Goal: Task Accomplishment & Management: Manage account settings

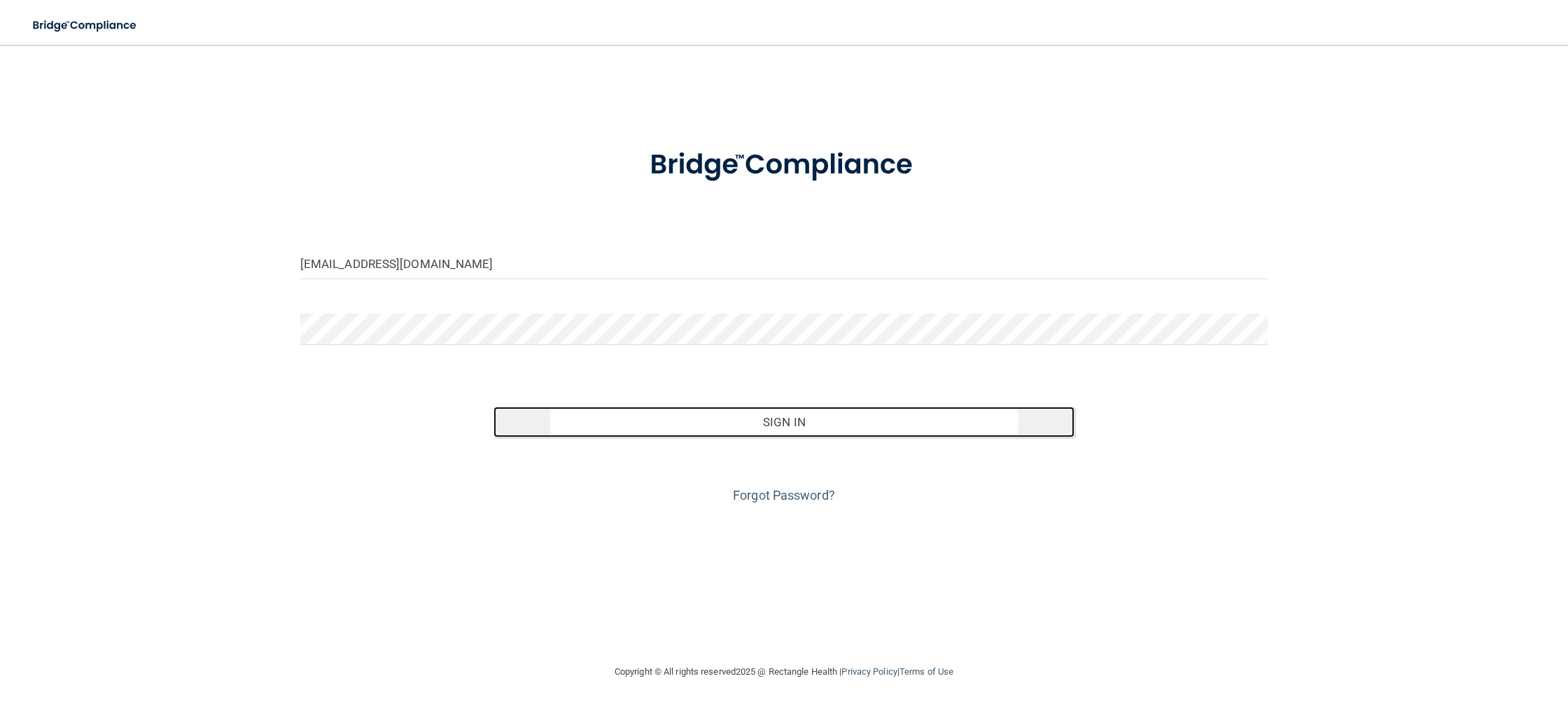
click at [704, 430] on button "Sign In" at bounding box center [784, 422] width 581 height 31
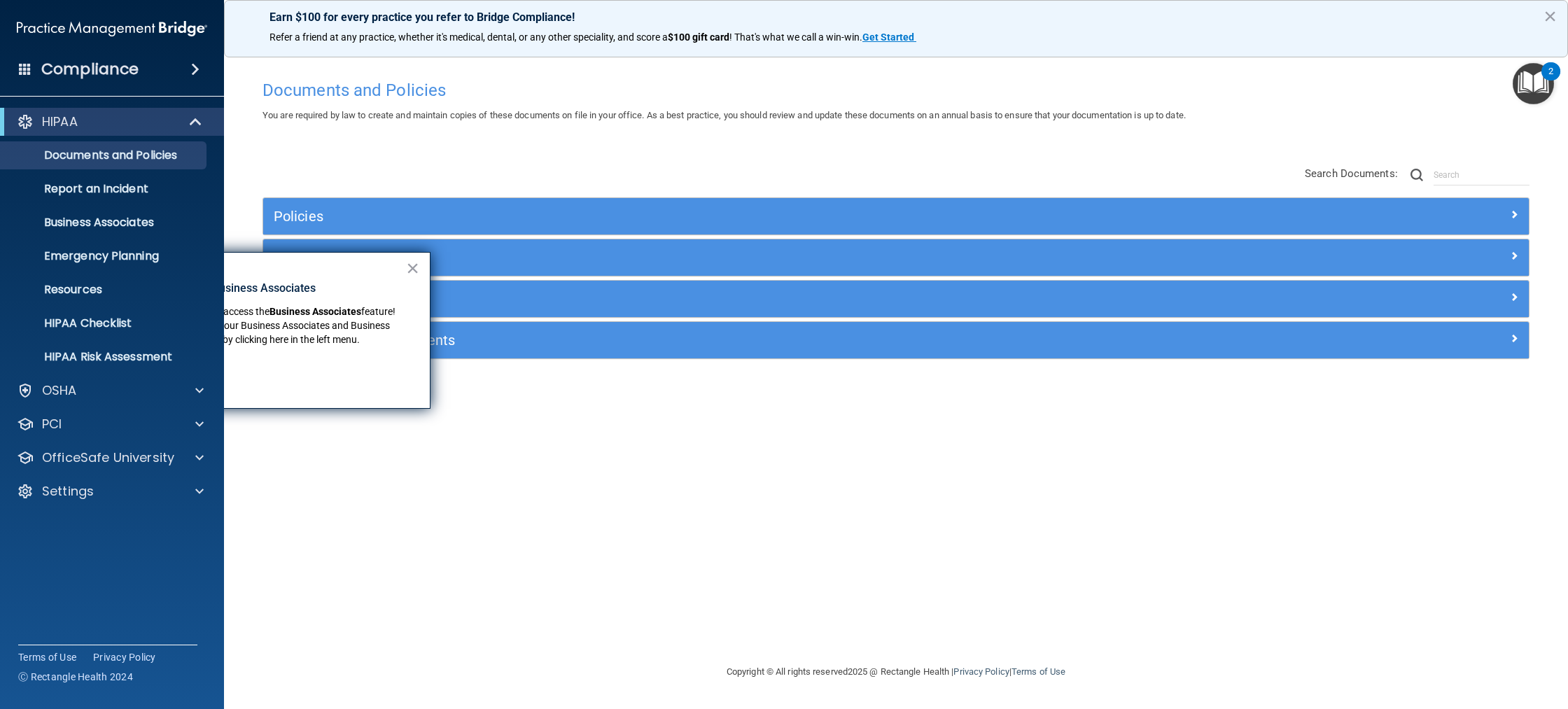
click at [178, 66] on div "Compliance" at bounding box center [112, 69] width 224 height 31
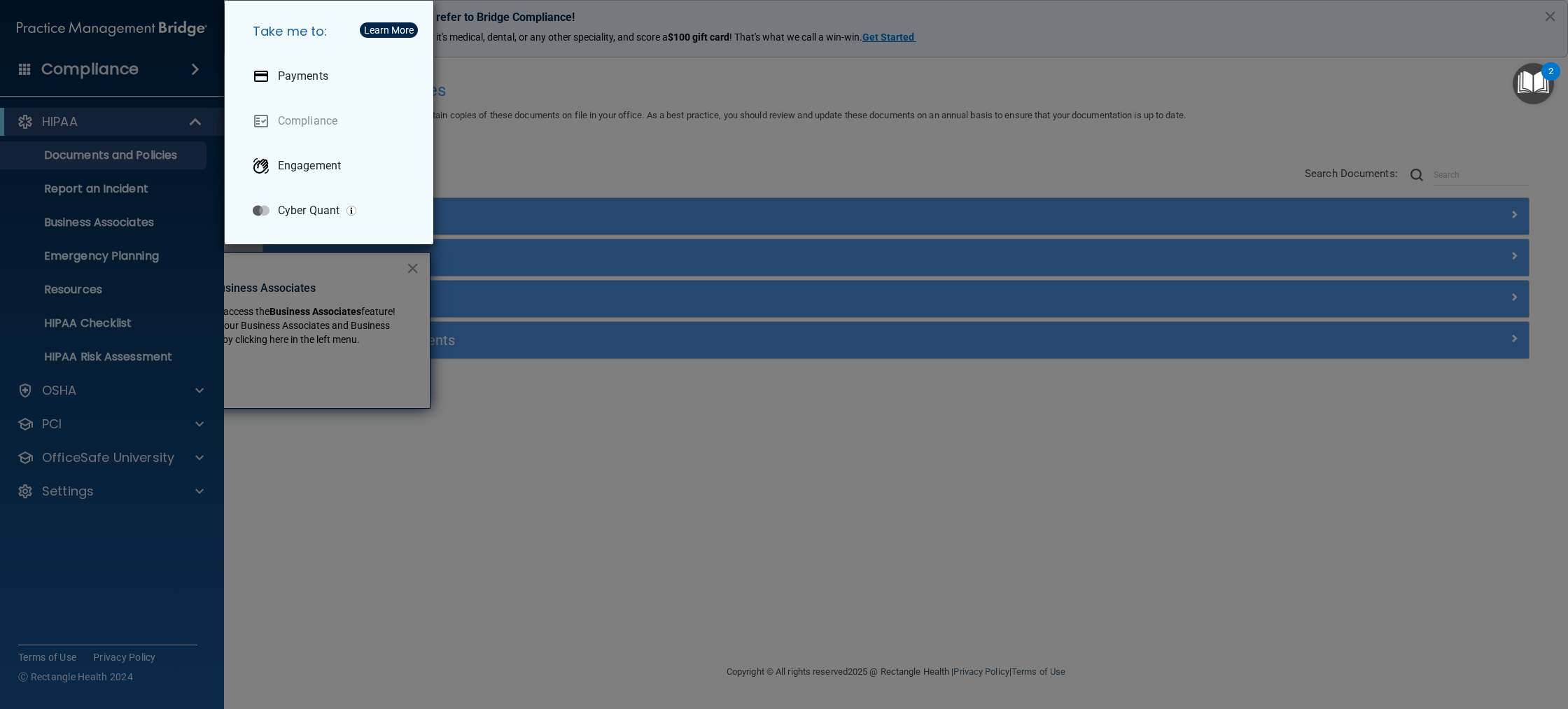
click at [661, 619] on div "Take me to: Payments Compliance Engagement Cyber Quant" at bounding box center [784, 354] width 1568 height 709
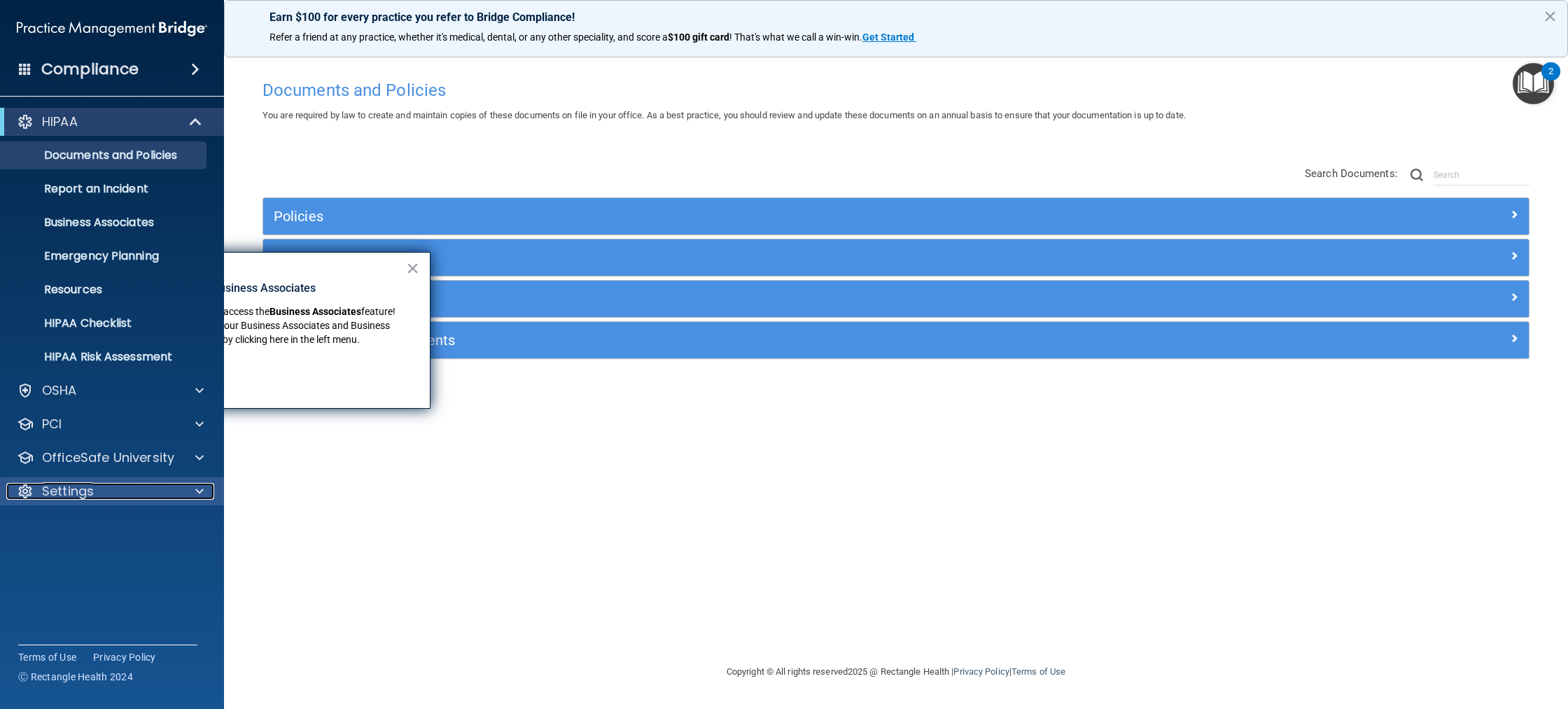
click at [130, 491] on div "Settings" at bounding box center [93, 491] width 174 height 17
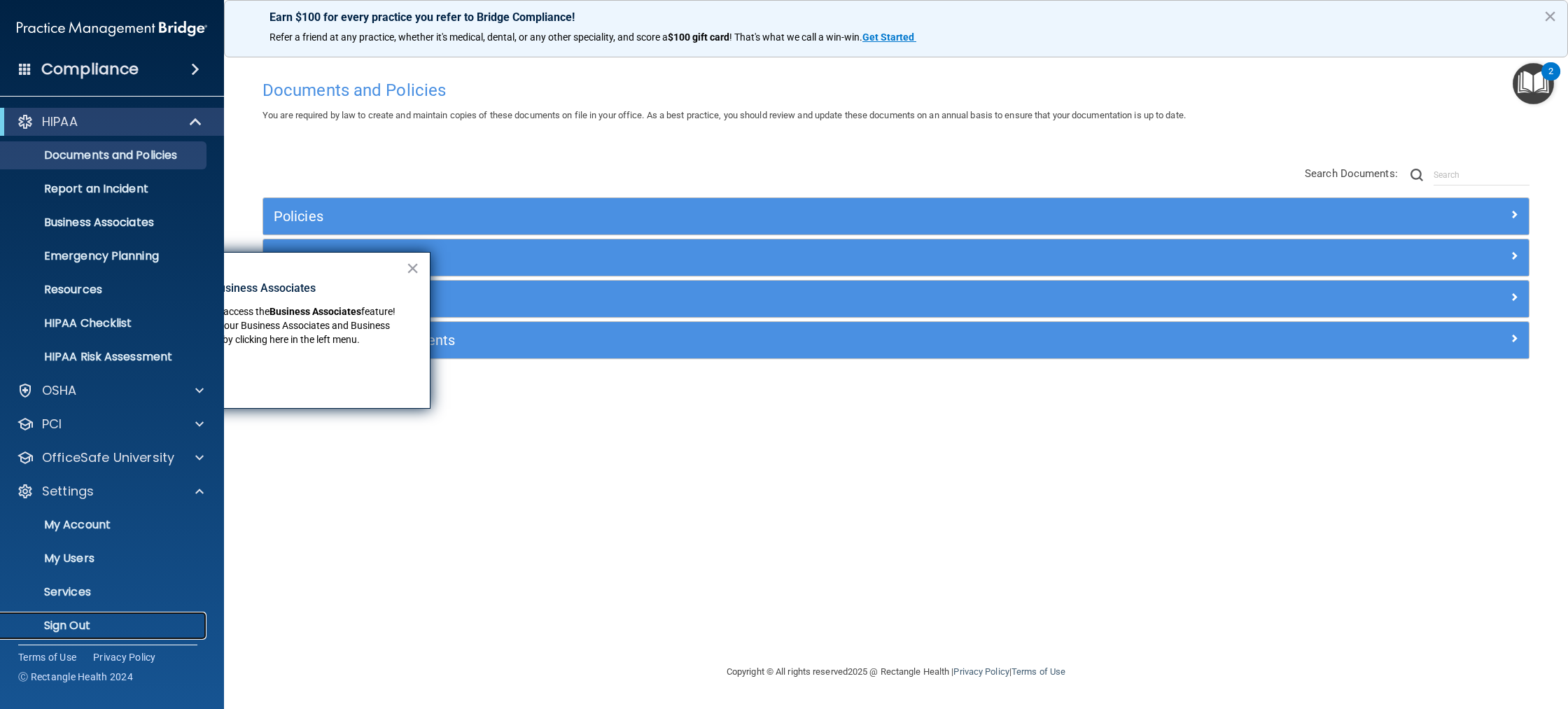
click at [93, 618] on p "Sign Out" at bounding box center [104, 625] width 191 height 14
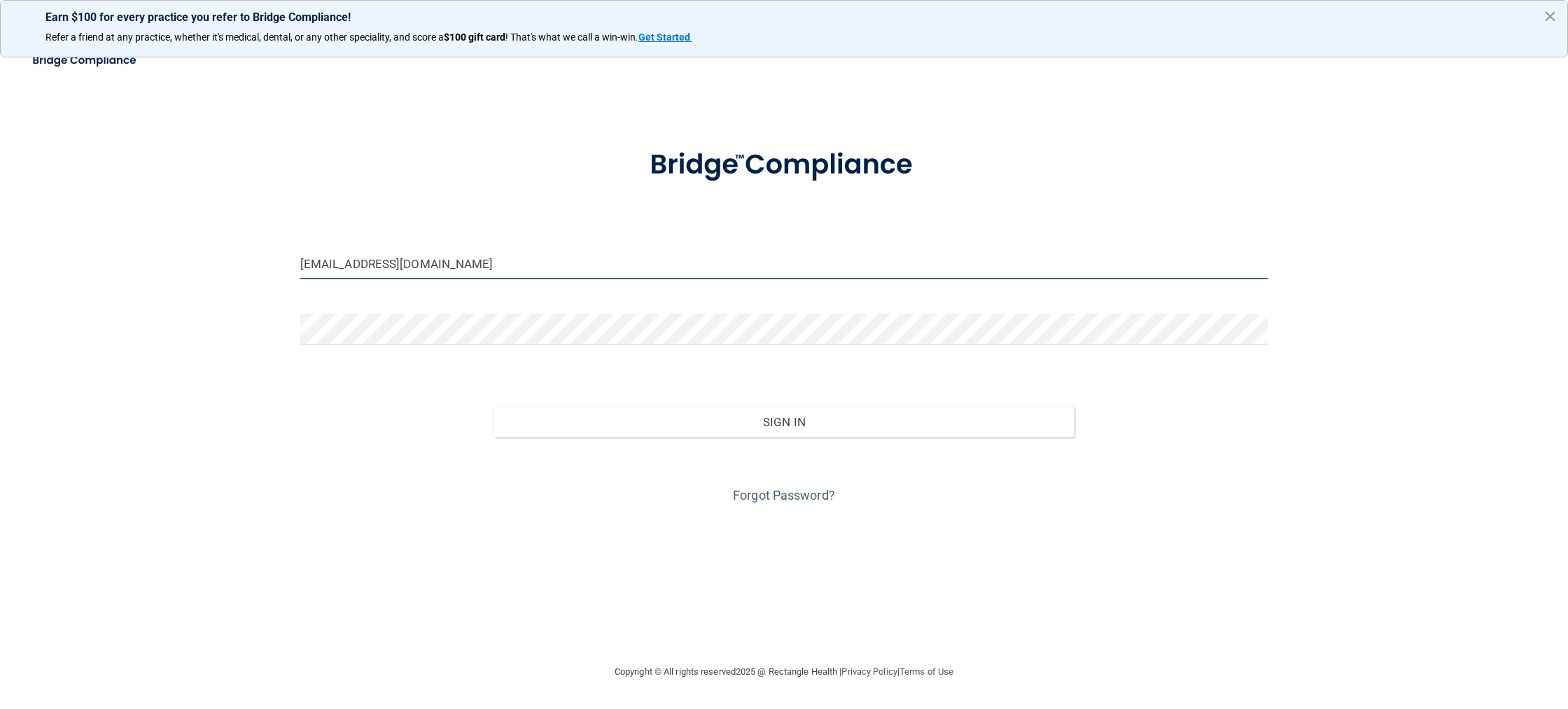
click at [547, 260] on input "[EMAIL_ADDRESS][DOMAIN_NAME]" at bounding box center [783, 264] width 967 height 32
drag, startPoint x: 494, startPoint y: 262, endPoint x: 246, endPoint y: 261, distance: 248.0
click at [300, 261] on input "[EMAIL_ADDRESS][DOMAIN_NAME]" at bounding box center [783, 264] width 967 height 32
type input "[EMAIL_ADDRESS][DOMAIN_NAME]"
click at [494, 407] on button "Sign In" at bounding box center [784, 422] width 581 height 31
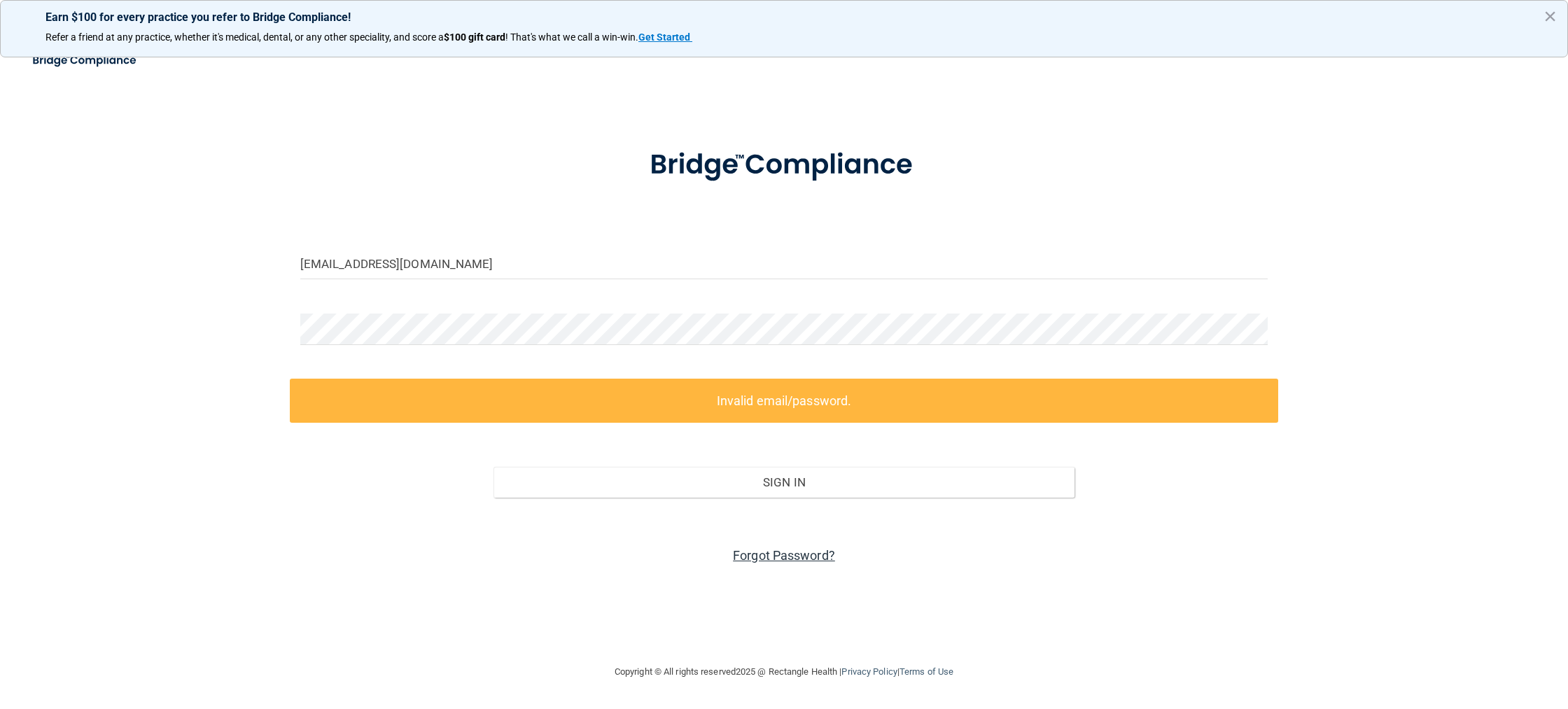
click at [802, 559] on link "Forgot Password?" at bounding box center [783, 555] width 102 height 14
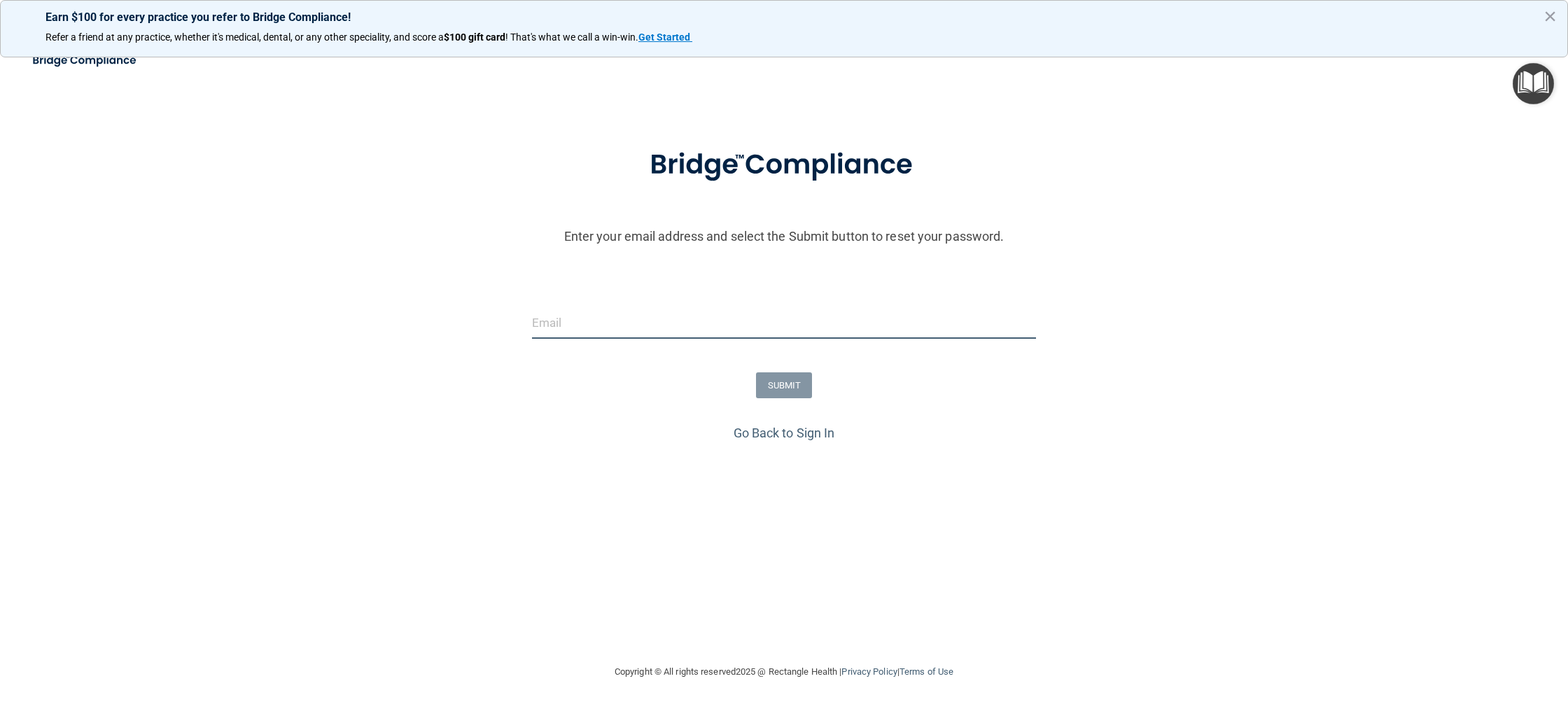
click at [684, 326] on input "email" at bounding box center [784, 323] width 504 height 32
type input "[EMAIL_ADDRESS][DOMAIN_NAME]"
click at [798, 386] on button "SUBMIT" at bounding box center [784, 385] width 57 height 26
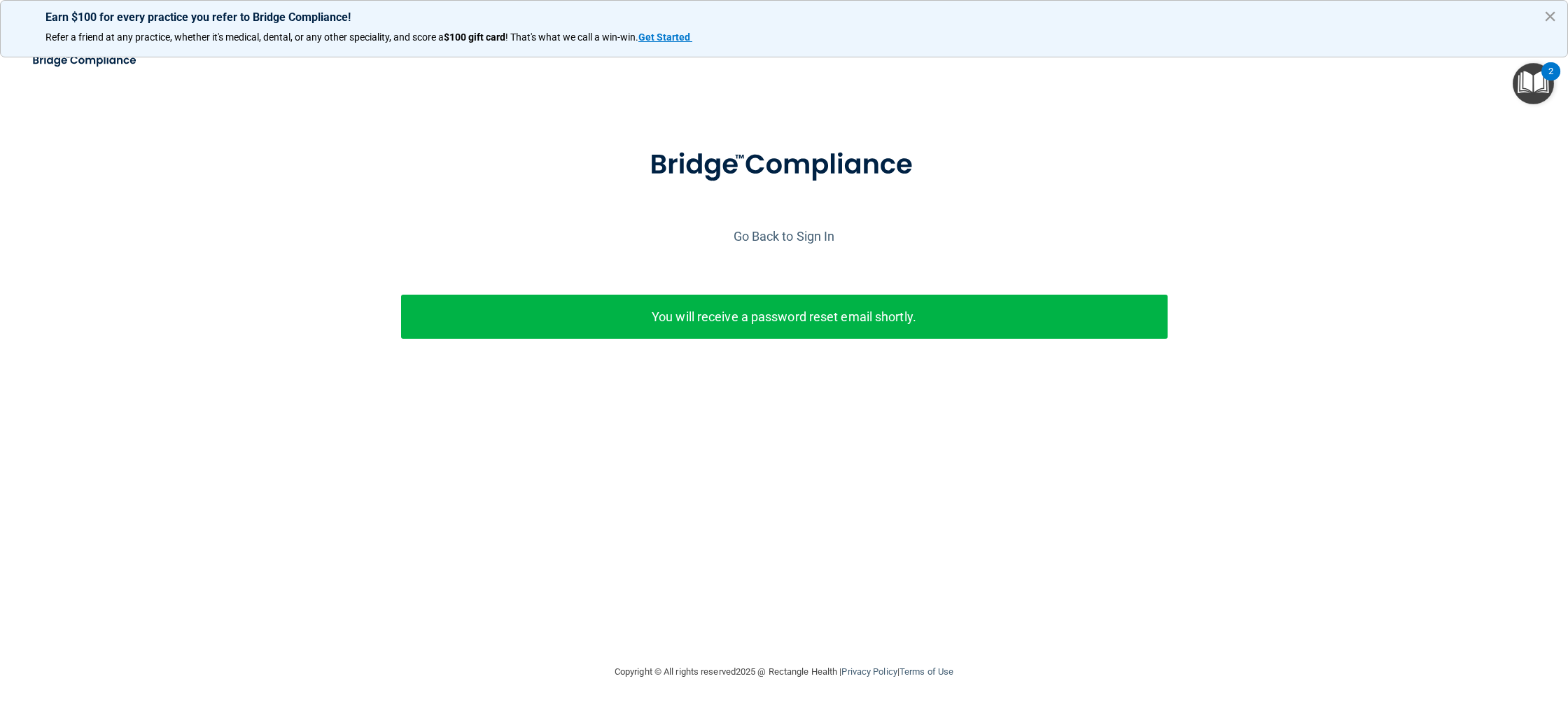
click at [1554, 14] on button "×" at bounding box center [1550, 16] width 14 height 23
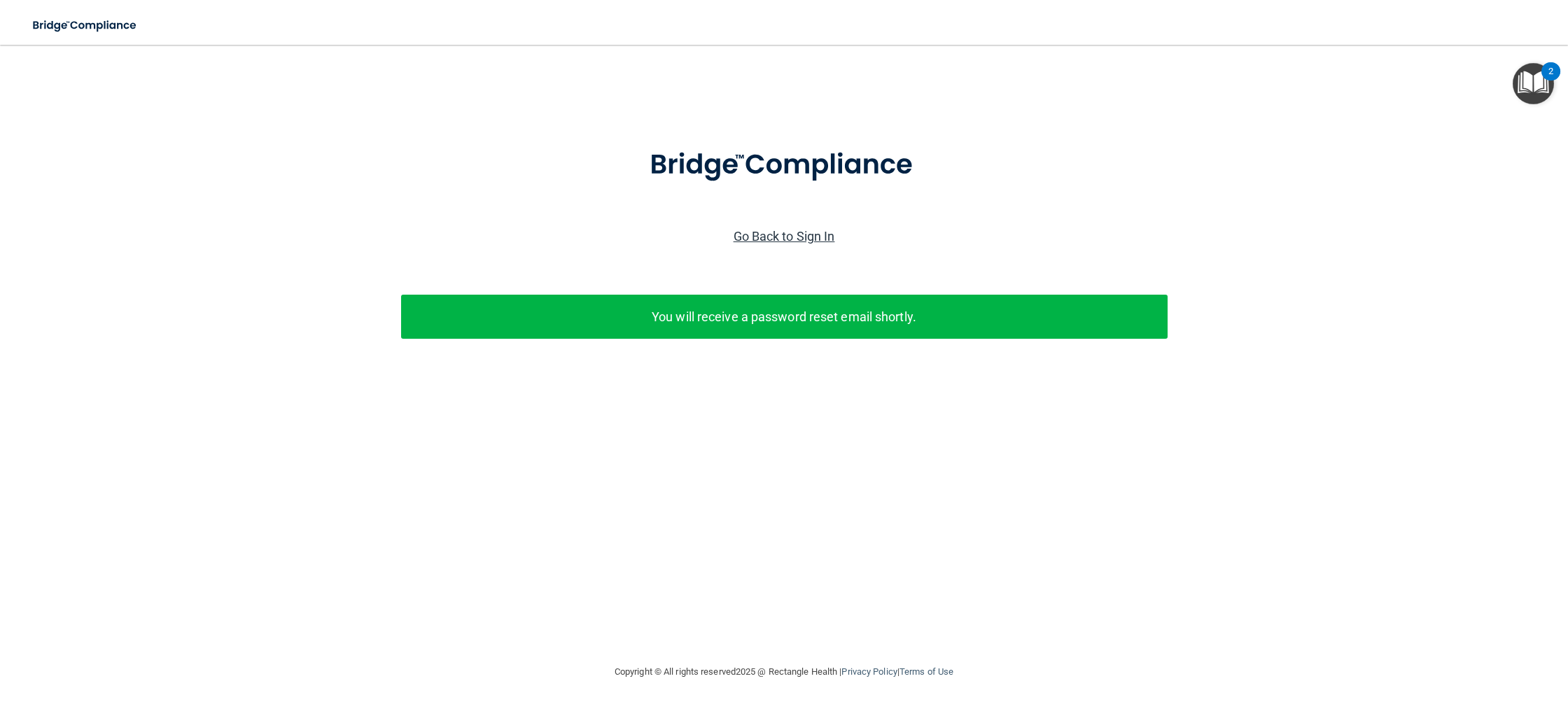
click at [787, 237] on link "Go Back to Sign In" at bounding box center [784, 236] width 101 height 14
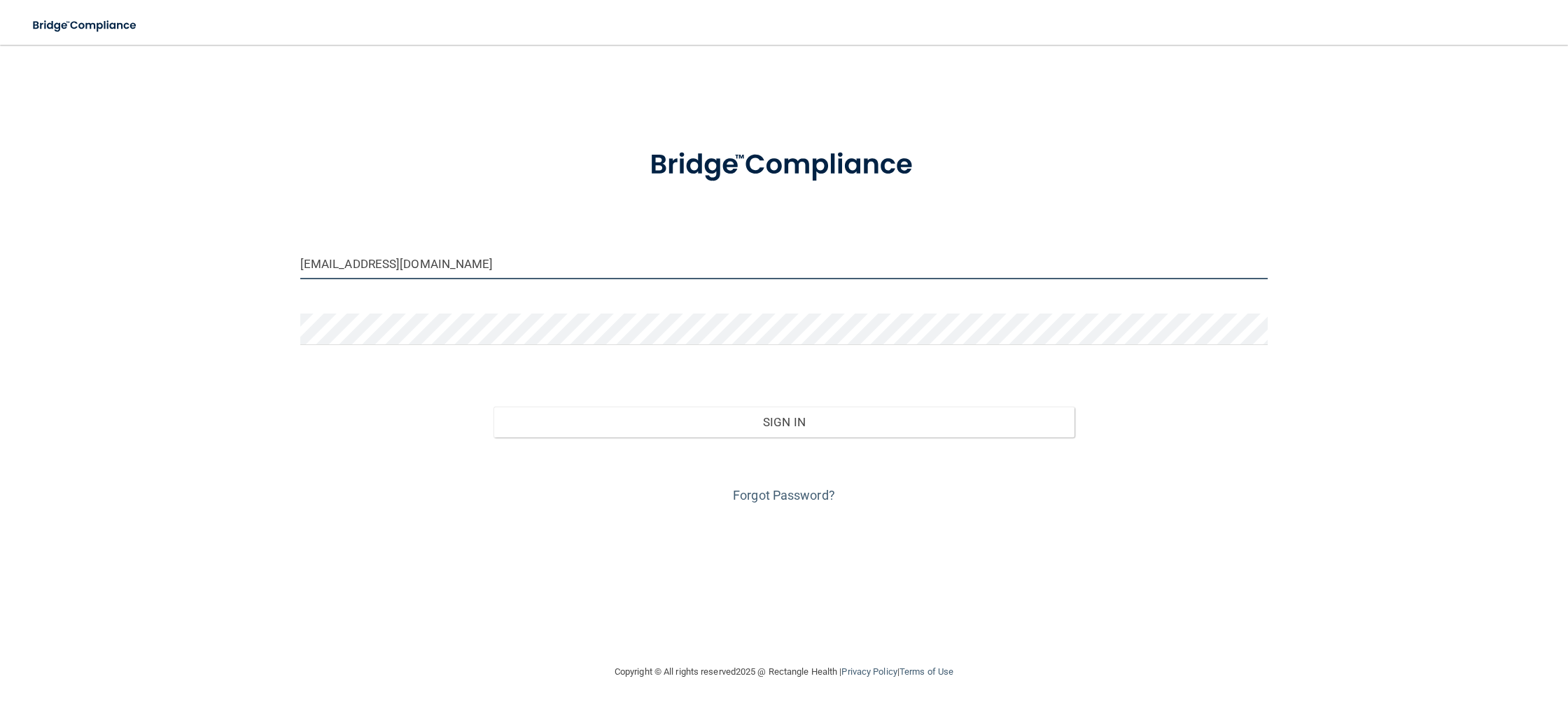
click at [667, 274] on input "[EMAIL_ADDRESS][DOMAIN_NAME]" at bounding box center [783, 264] width 967 height 32
drag, startPoint x: 662, startPoint y: 271, endPoint x: 209, endPoint y: 249, distance: 453.5
click at [300, 249] on input "[EMAIL_ADDRESS][DOMAIN_NAME]" at bounding box center [783, 264] width 967 height 32
type input "[EMAIL_ADDRESS][DOMAIN_NAME]"
click at [494, 407] on button "Sign In" at bounding box center [784, 422] width 581 height 31
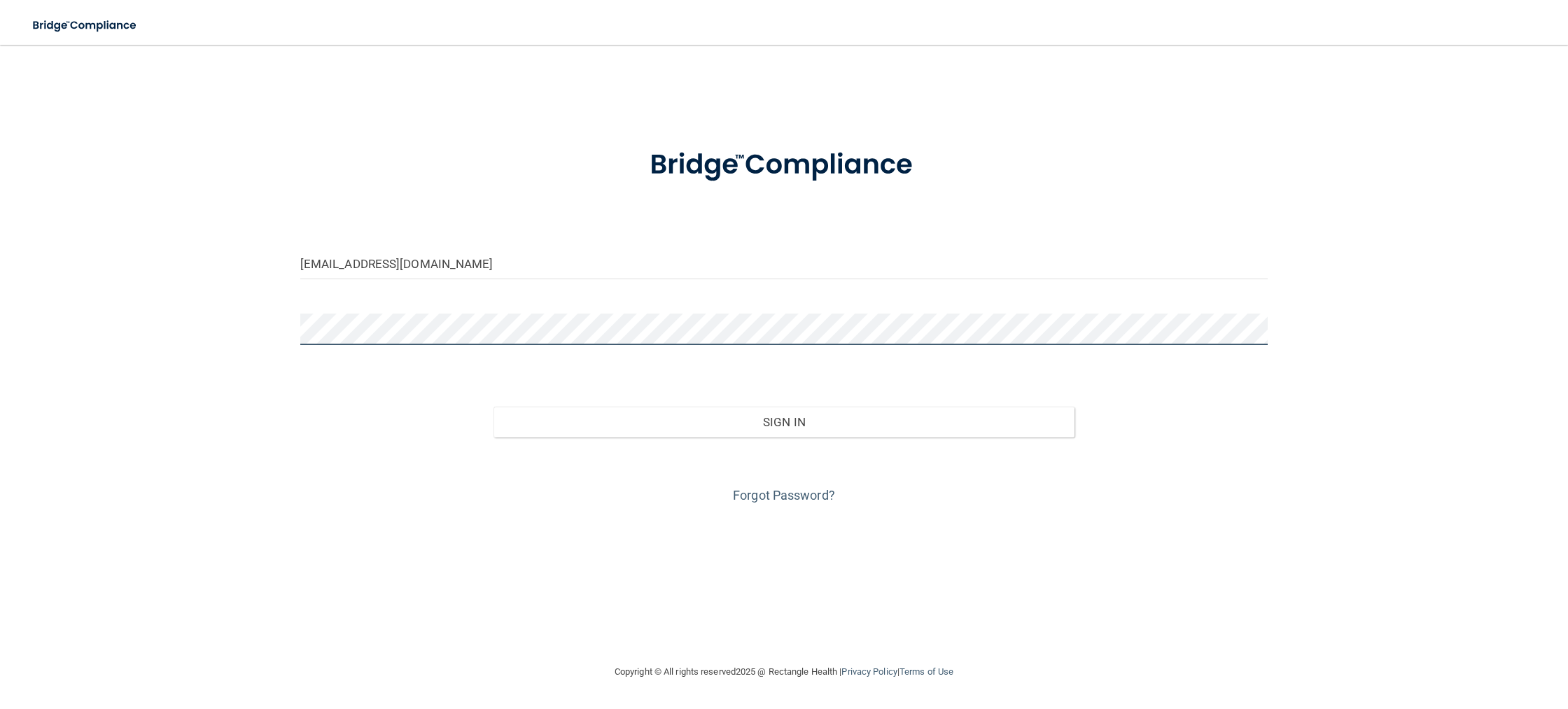
click at [494, 407] on button "Sign In" at bounding box center [784, 422] width 581 height 31
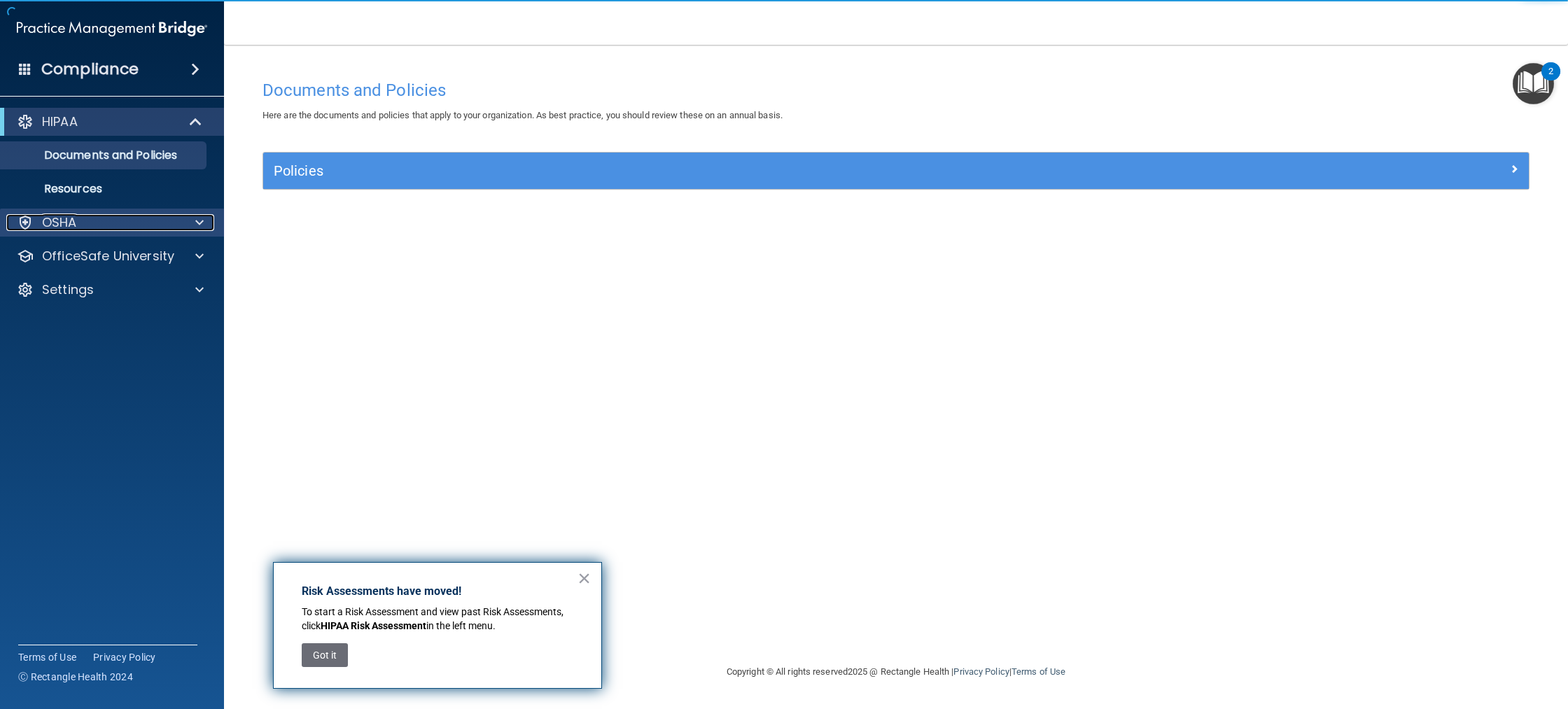
click at [165, 219] on div "OSHA" at bounding box center [93, 222] width 174 height 17
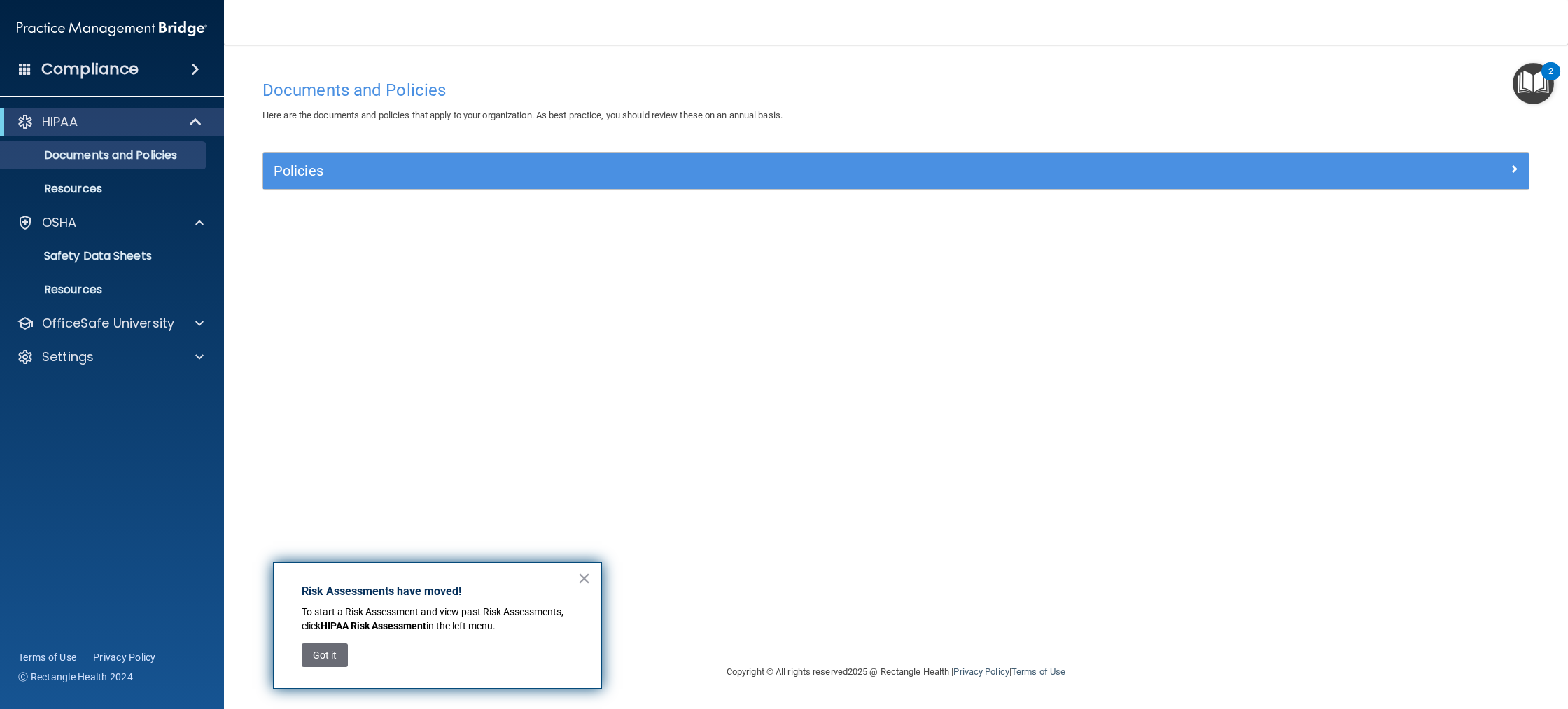
click at [160, 79] on div "Compliance" at bounding box center [112, 69] width 224 height 31
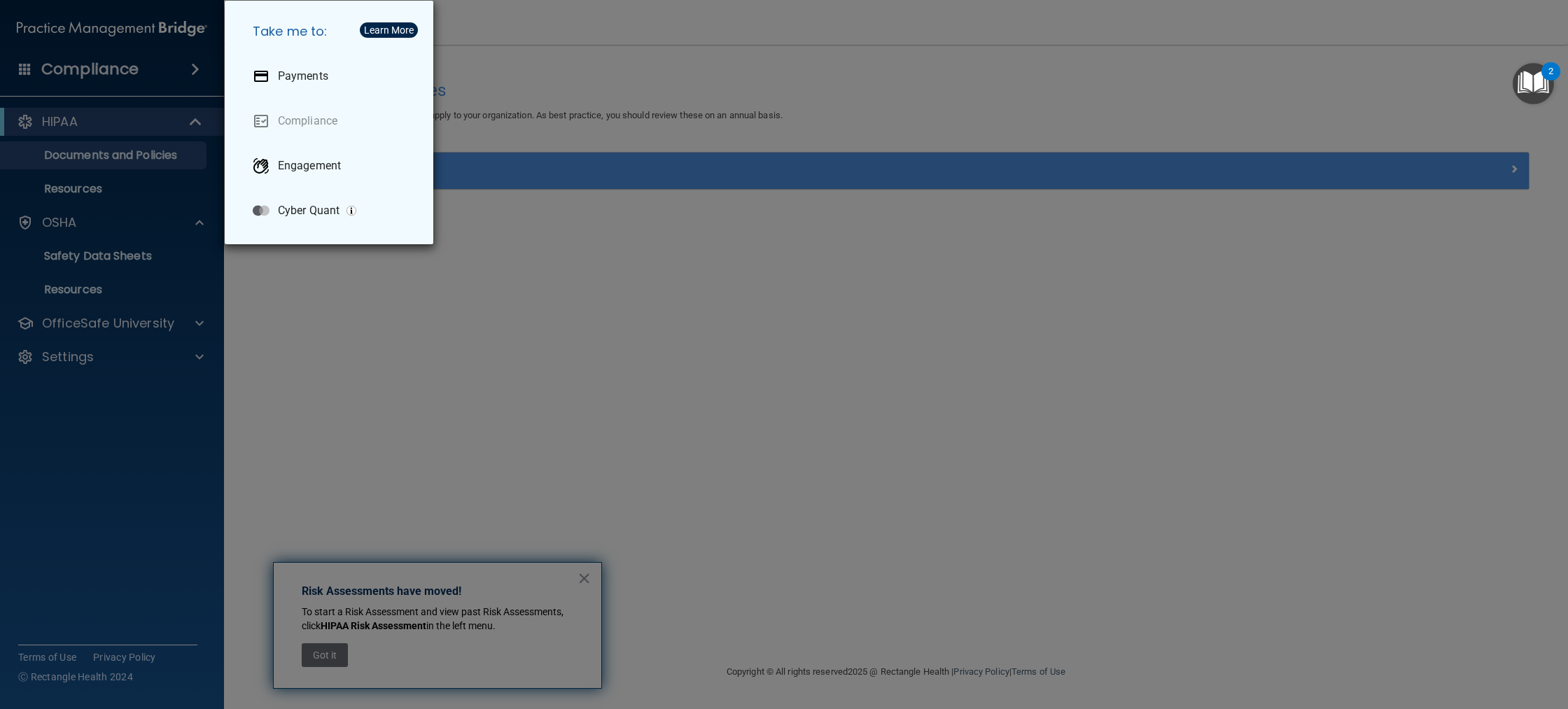
click at [196, 72] on div "Take me to: Payments Compliance Engagement Cyber Quant" at bounding box center [784, 354] width 1568 height 709
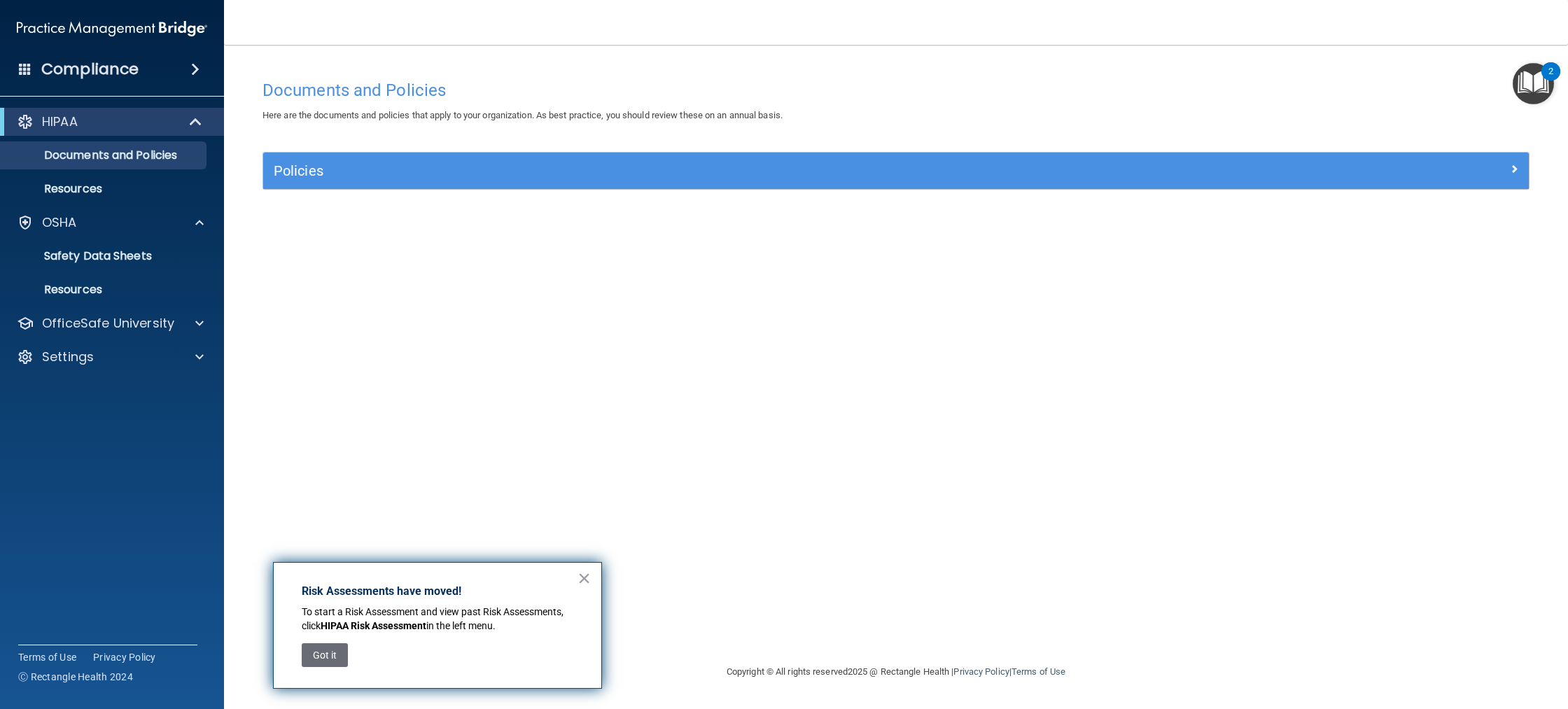
click at [195, 71] on span at bounding box center [195, 70] width 8 height 17
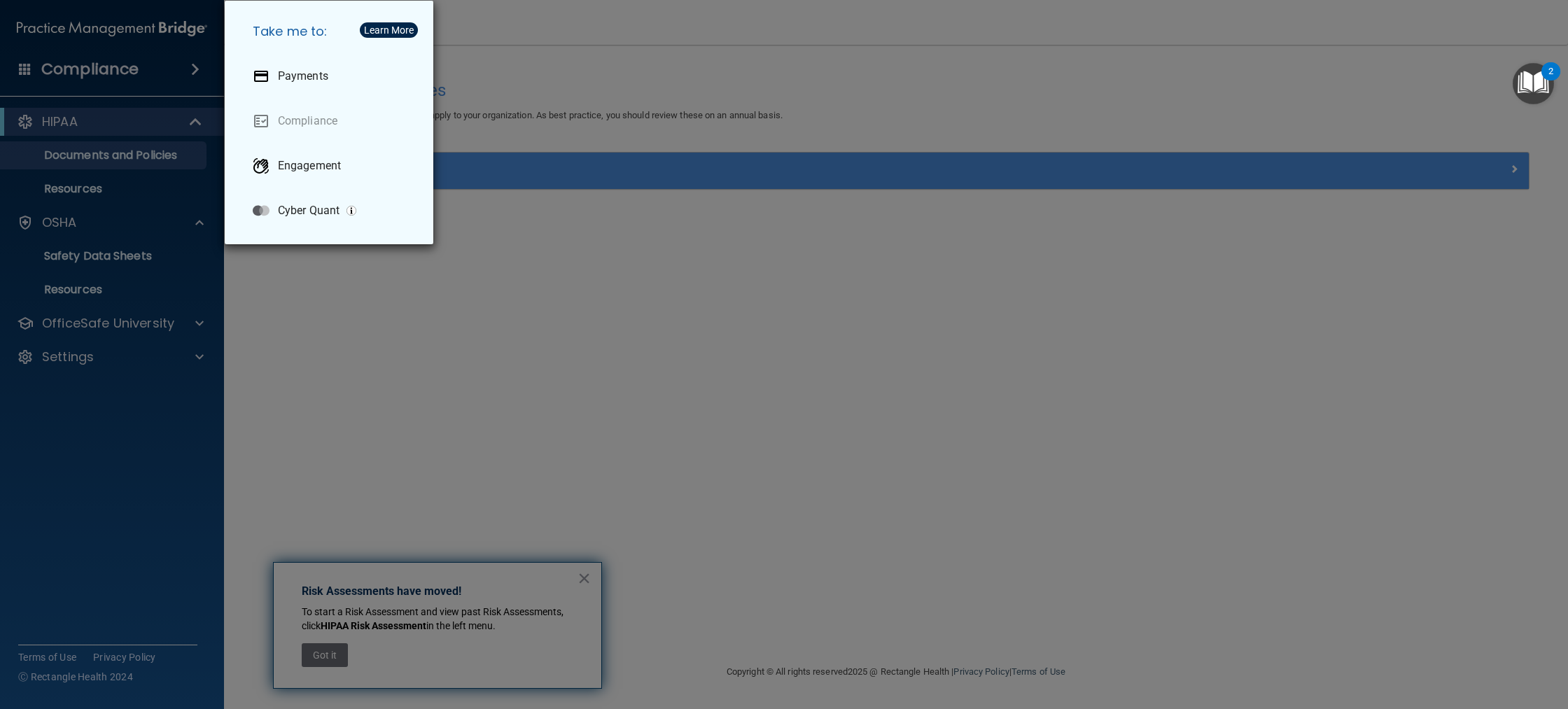
click at [195, 71] on div "Take me to: Payments Compliance Engagement Cyber Quant" at bounding box center [784, 354] width 1568 height 709
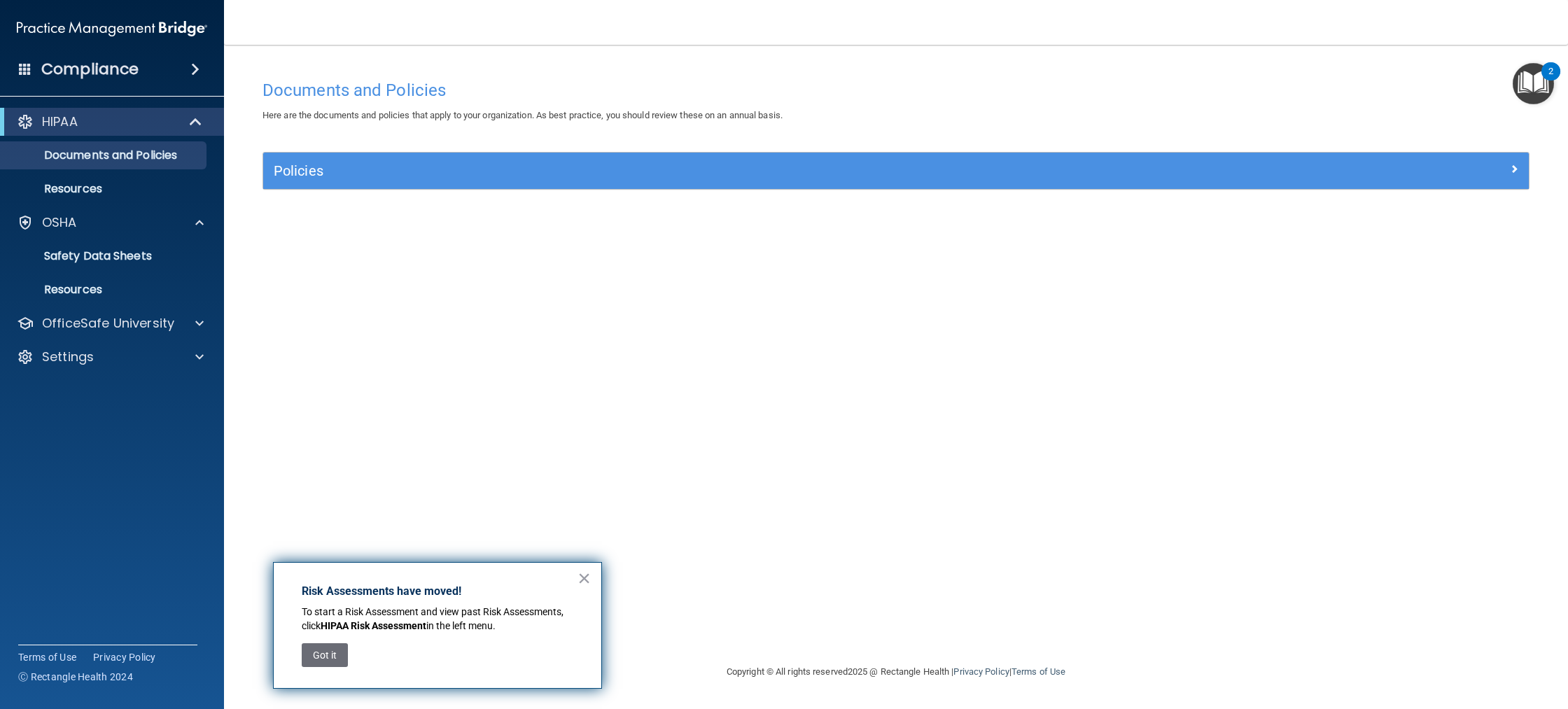
click at [194, 66] on span at bounding box center [195, 70] width 8 height 17
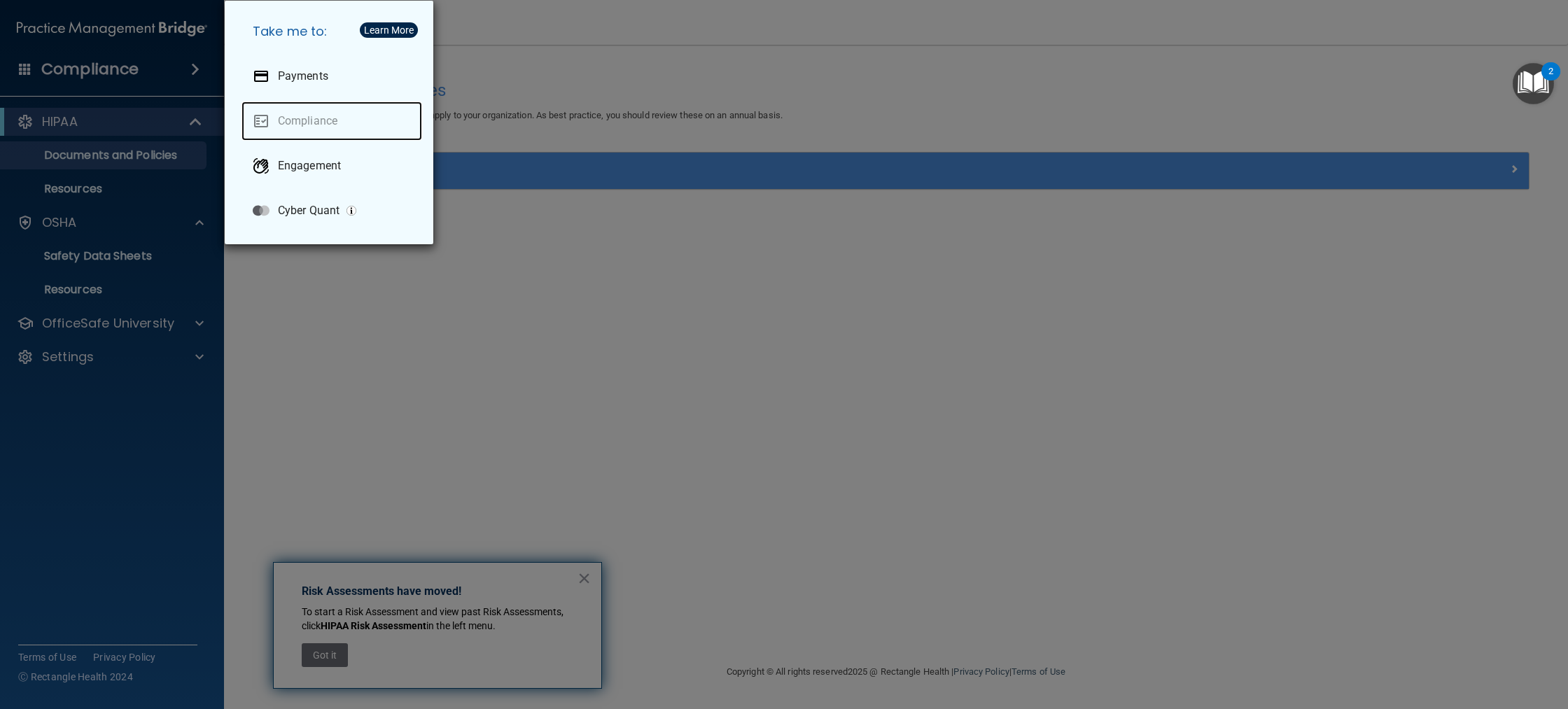
click at [308, 119] on link "Compliance" at bounding box center [331, 121] width 181 height 39
click at [167, 68] on div "Take me to: Payments Compliance Engagement Cyber Quant" at bounding box center [784, 354] width 1568 height 709
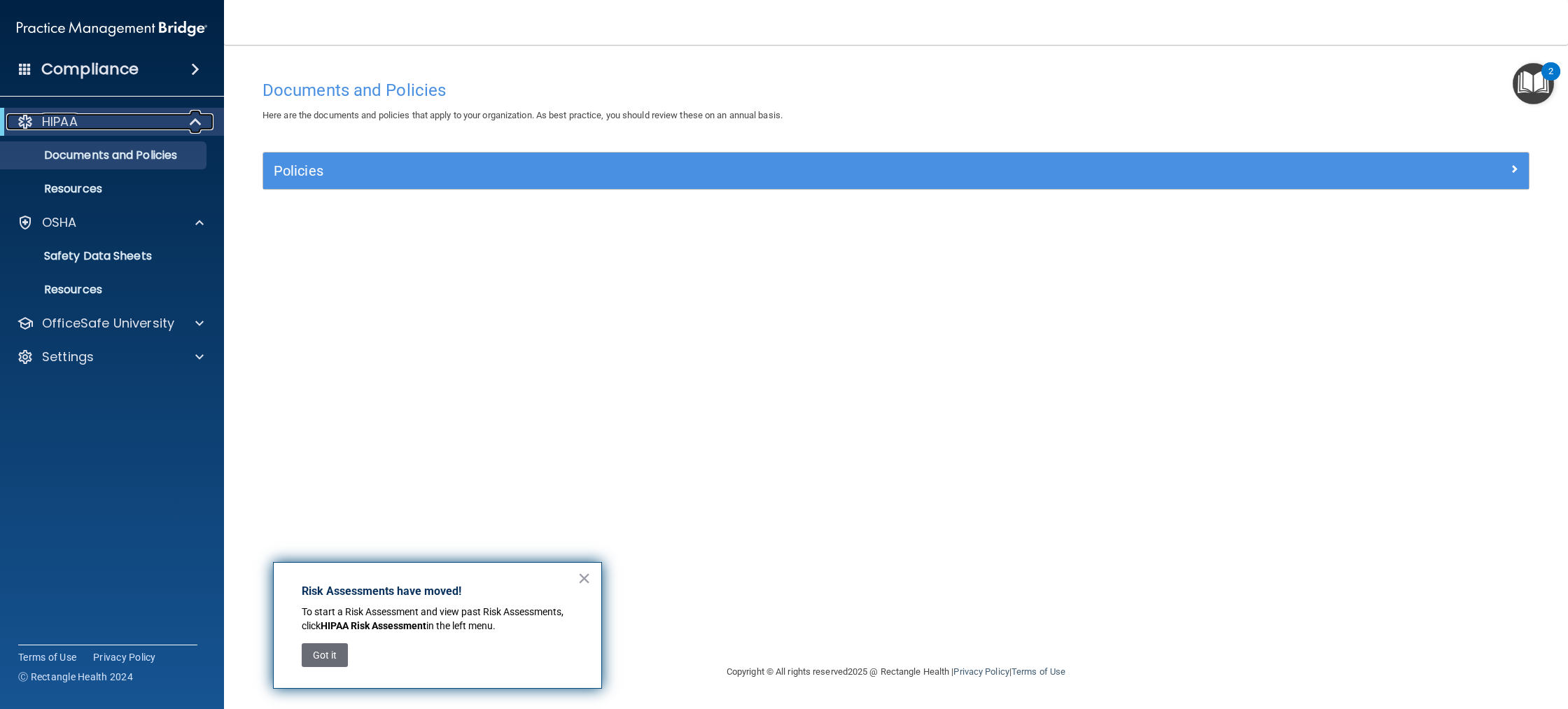
click at [198, 120] on span at bounding box center [197, 122] width 12 height 17
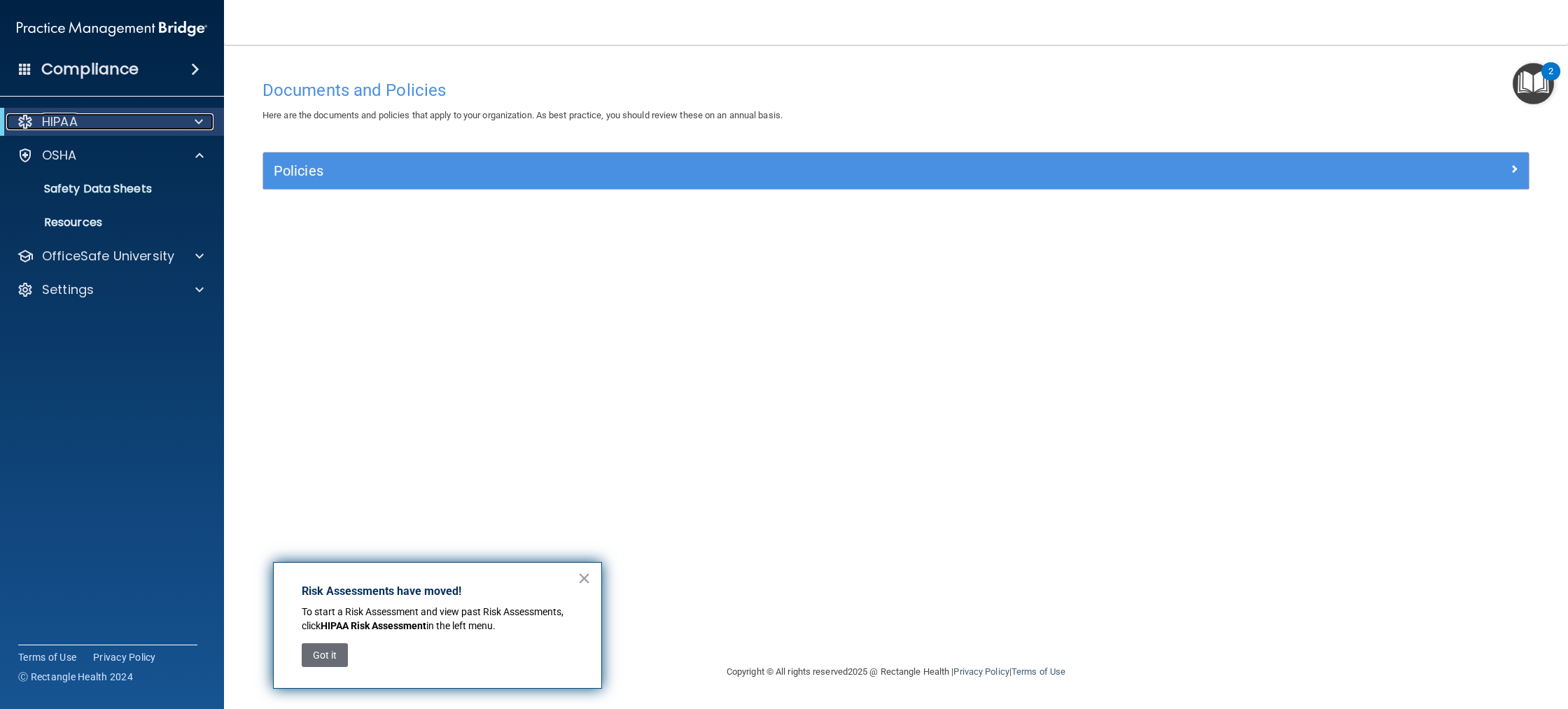
click at [198, 120] on span at bounding box center [198, 122] width 8 height 17
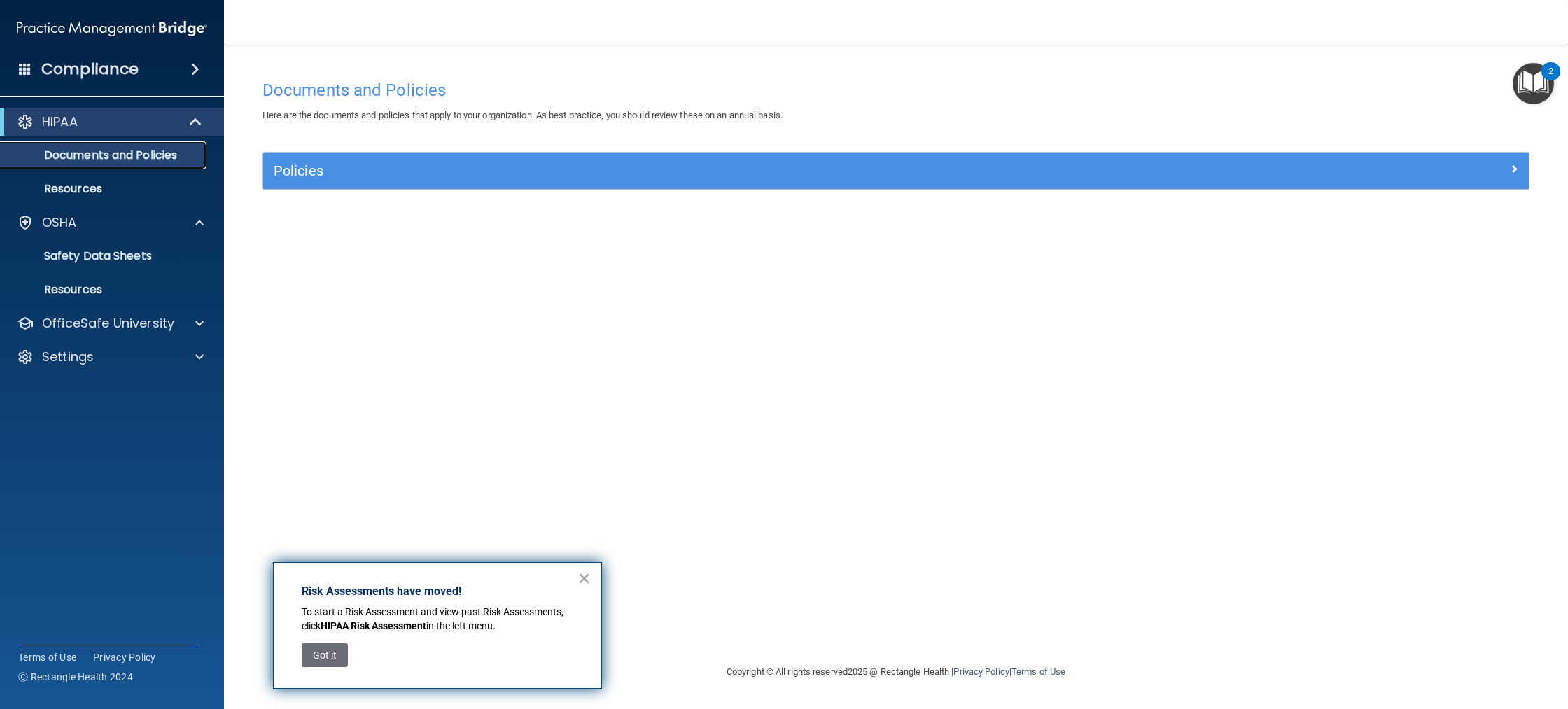
click at [152, 149] on p "Documents and Policies" at bounding box center [104, 155] width 191 height 14
click at [157, 157] on p "Documents and Policies" at bounding box center [104, 155] width 191 height 14
drag, startPoint x: 826, startPoint y: 203, endPoint x: 808, endPoint y: 183, distance: 26.9
click at [826, 203] on div "Policies Select All (Unselect 0) Unselect All Print Selected (0) Acceptable Use…" at bounding box center [896, 178] width 1288 height 54
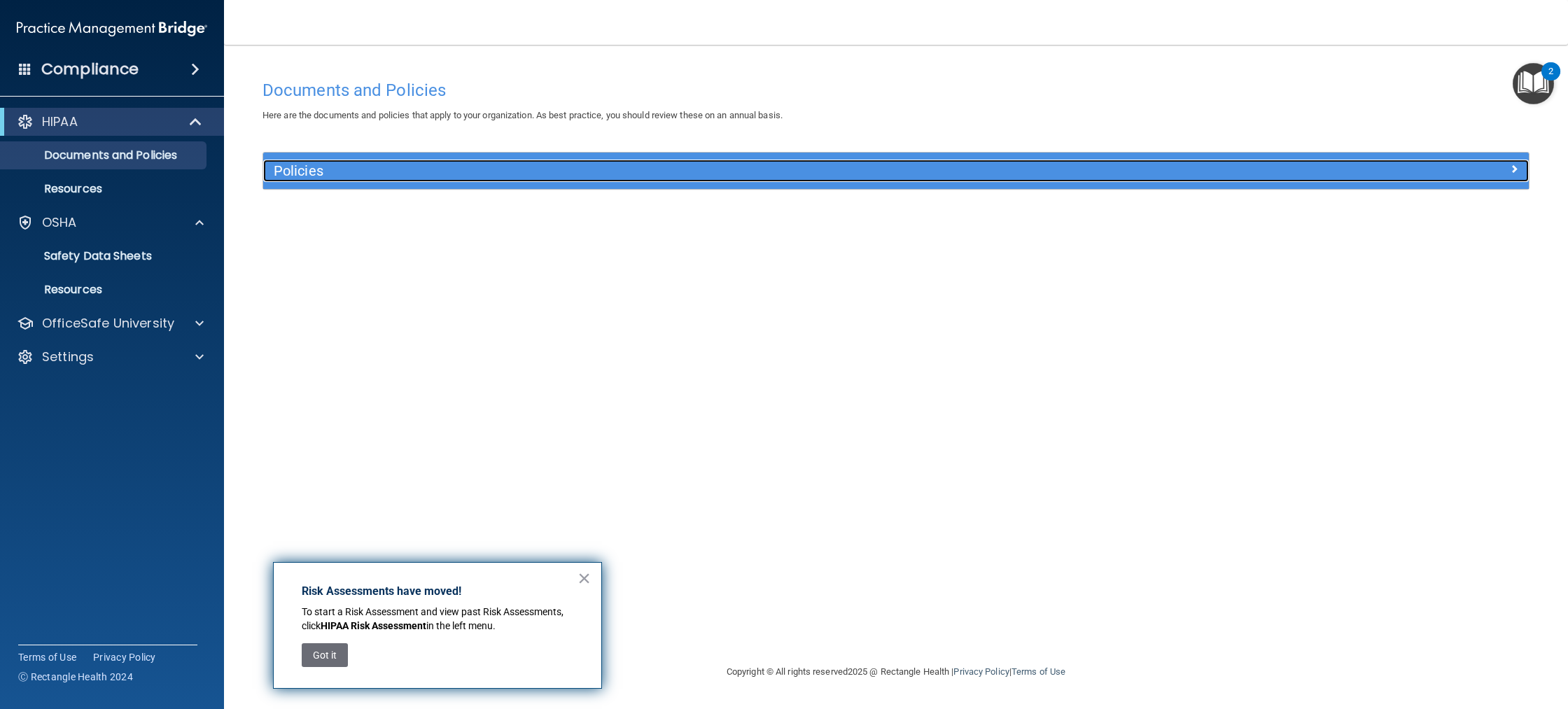
click at [807, 175] on h5 "Policies" at bounding box center [738, 171] width 928 height 15
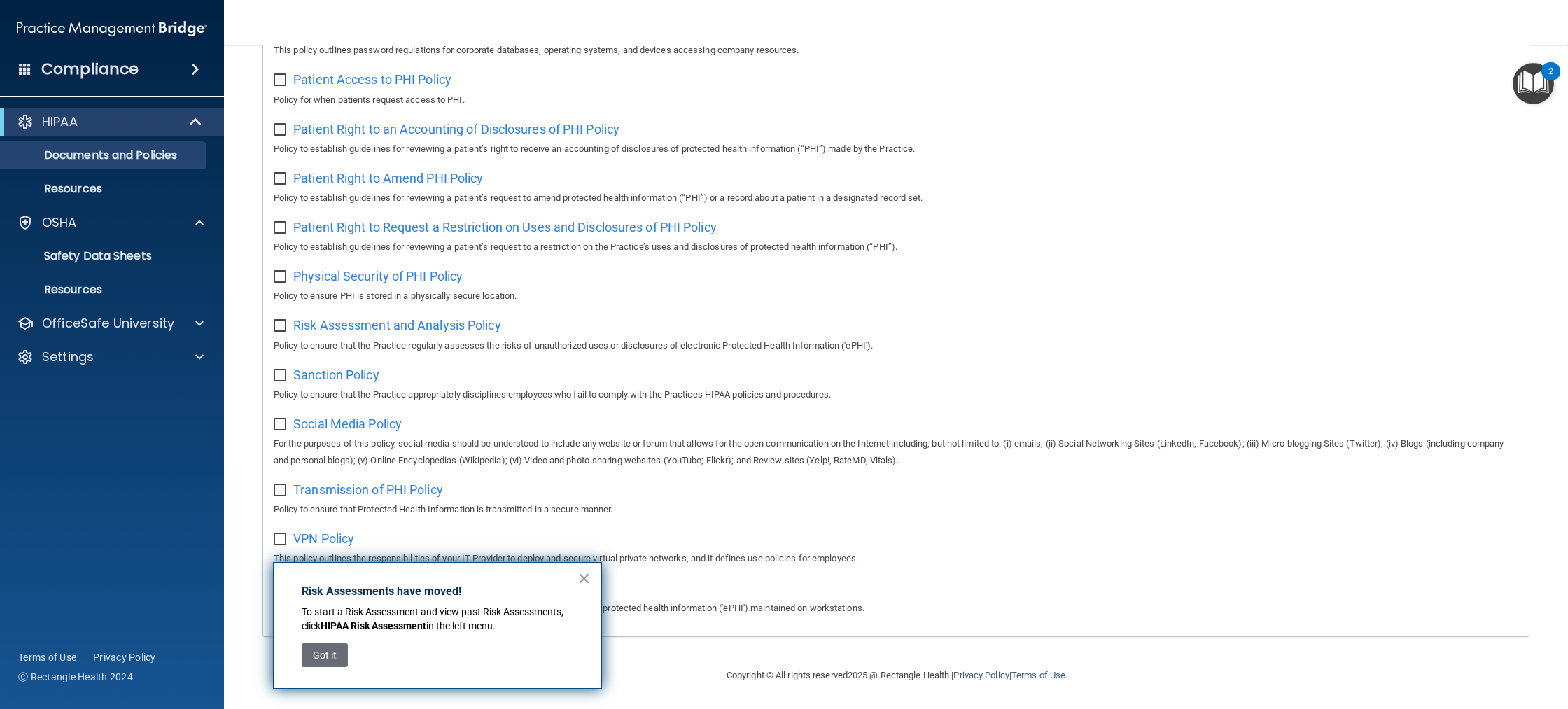
scroll to position [665, 0]
click at [590, 577] on button "×" at bounding box center [584, 578] width 14 height 23
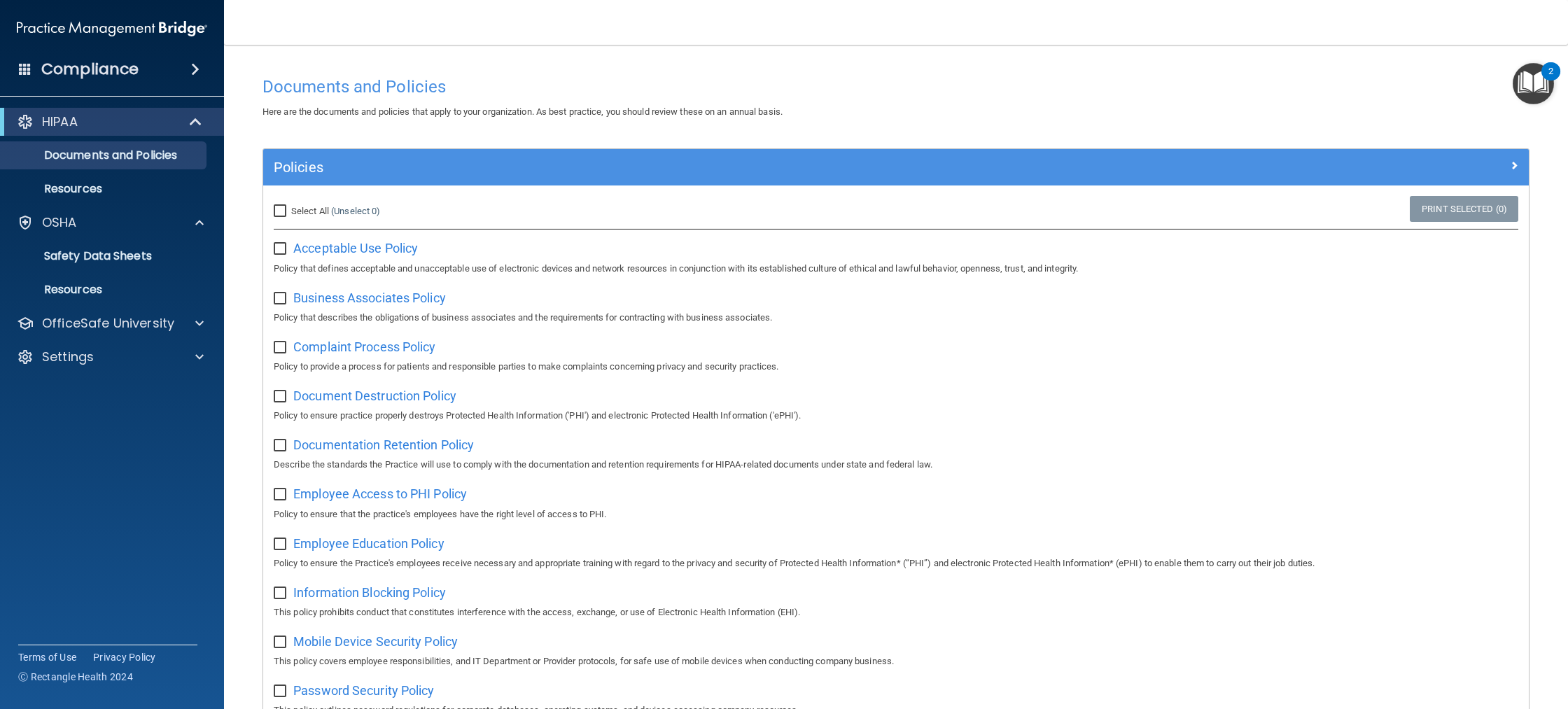
scroll to position [0, 0]
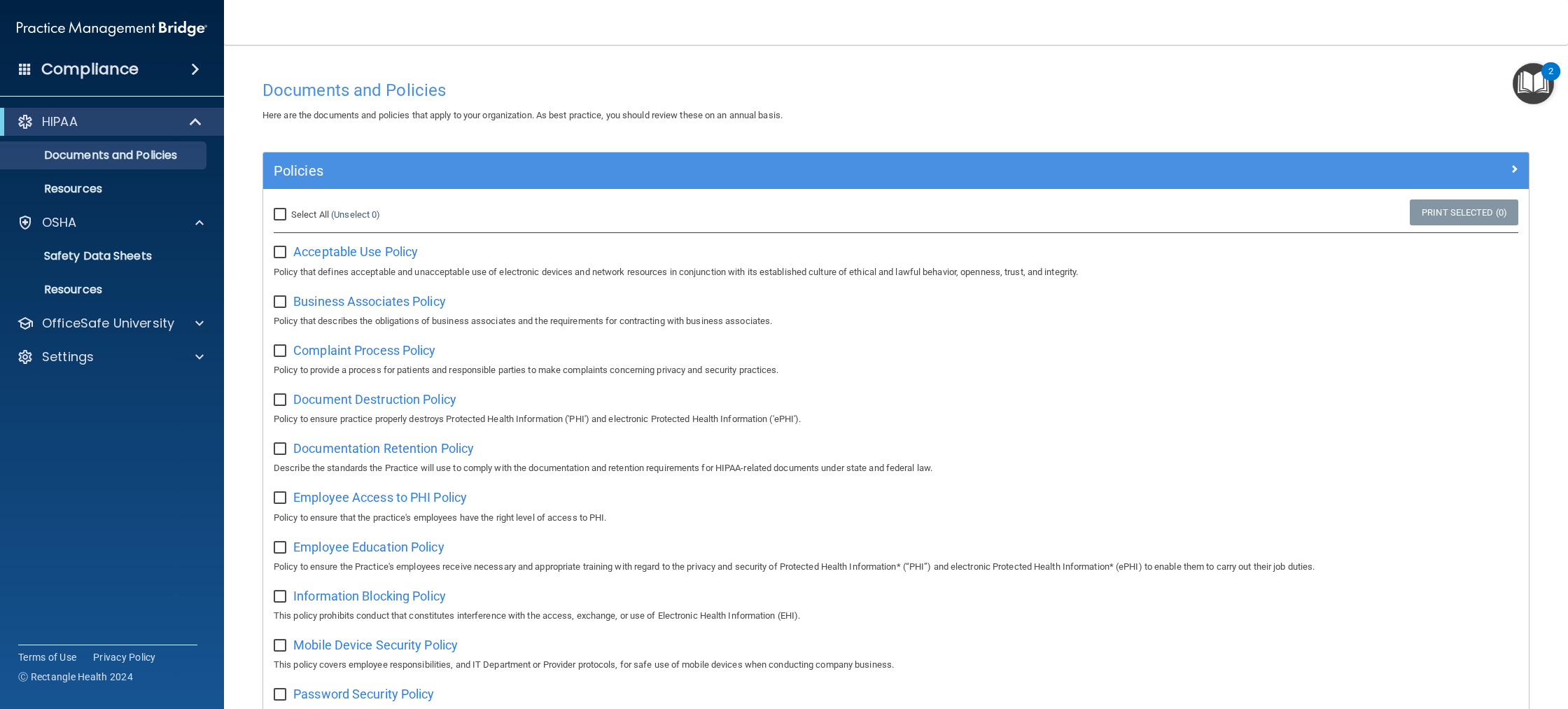
click at [280, 214] on input "Select All (Unselect 0) Unselect All" at bounding box center [281, 215] width 16 height 11
checkbox input "true"
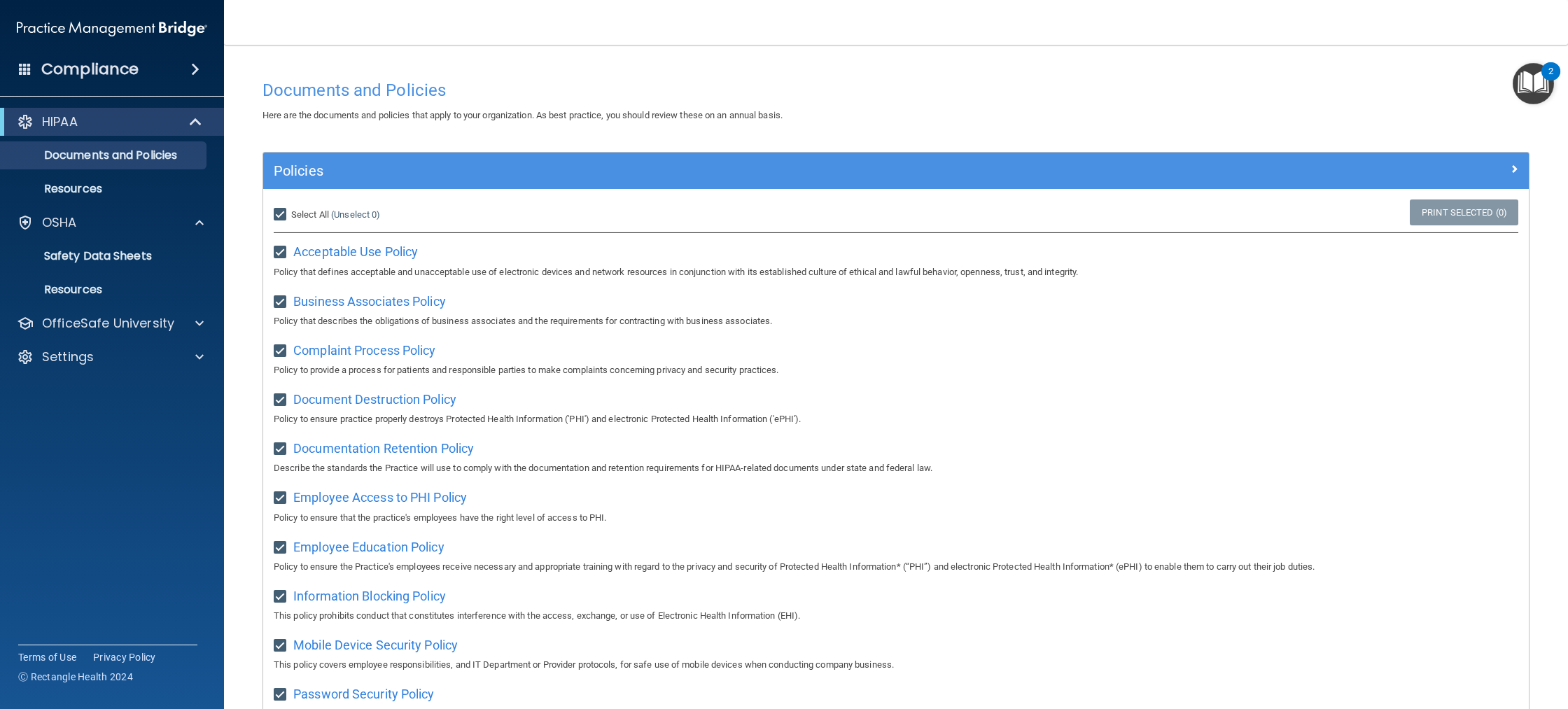
checkbox input "true"
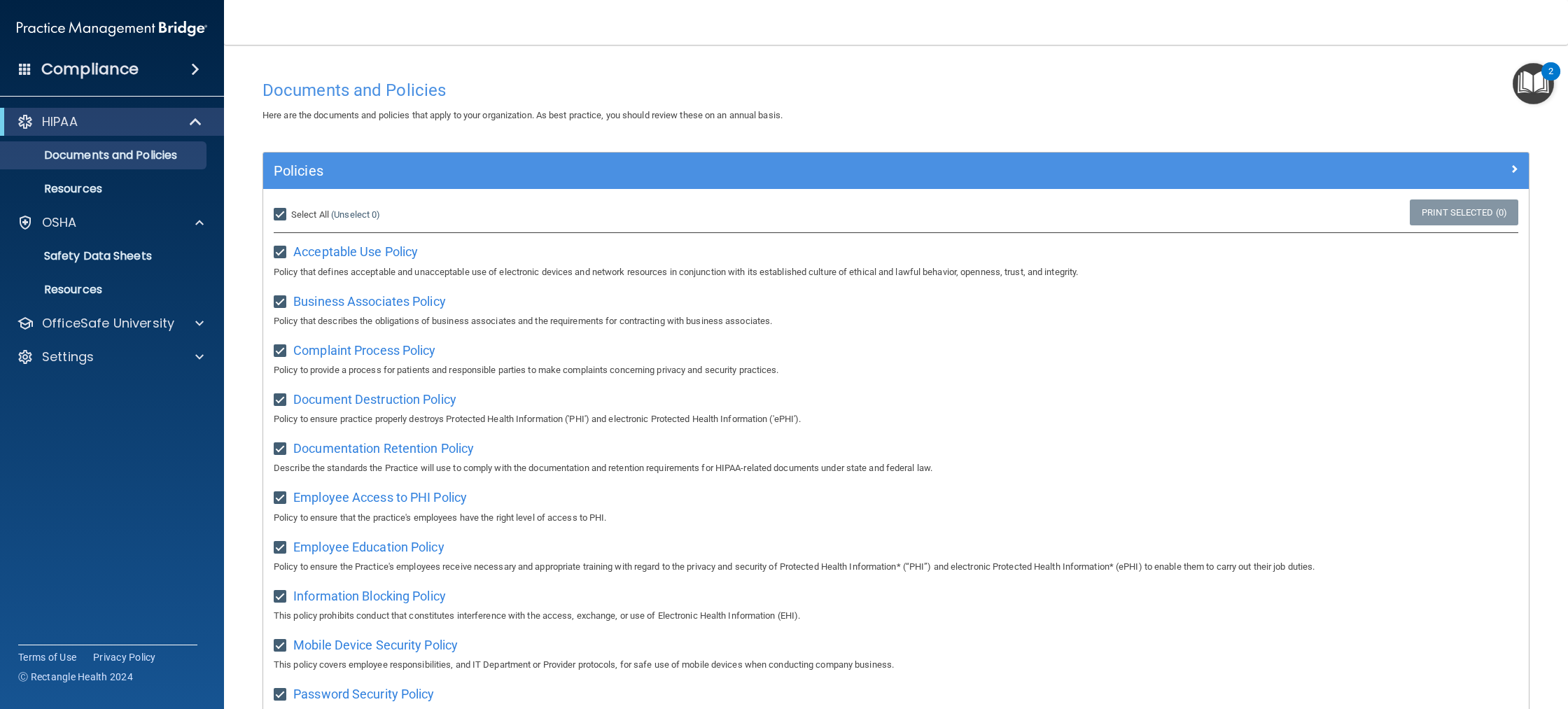
checkbox input "true"
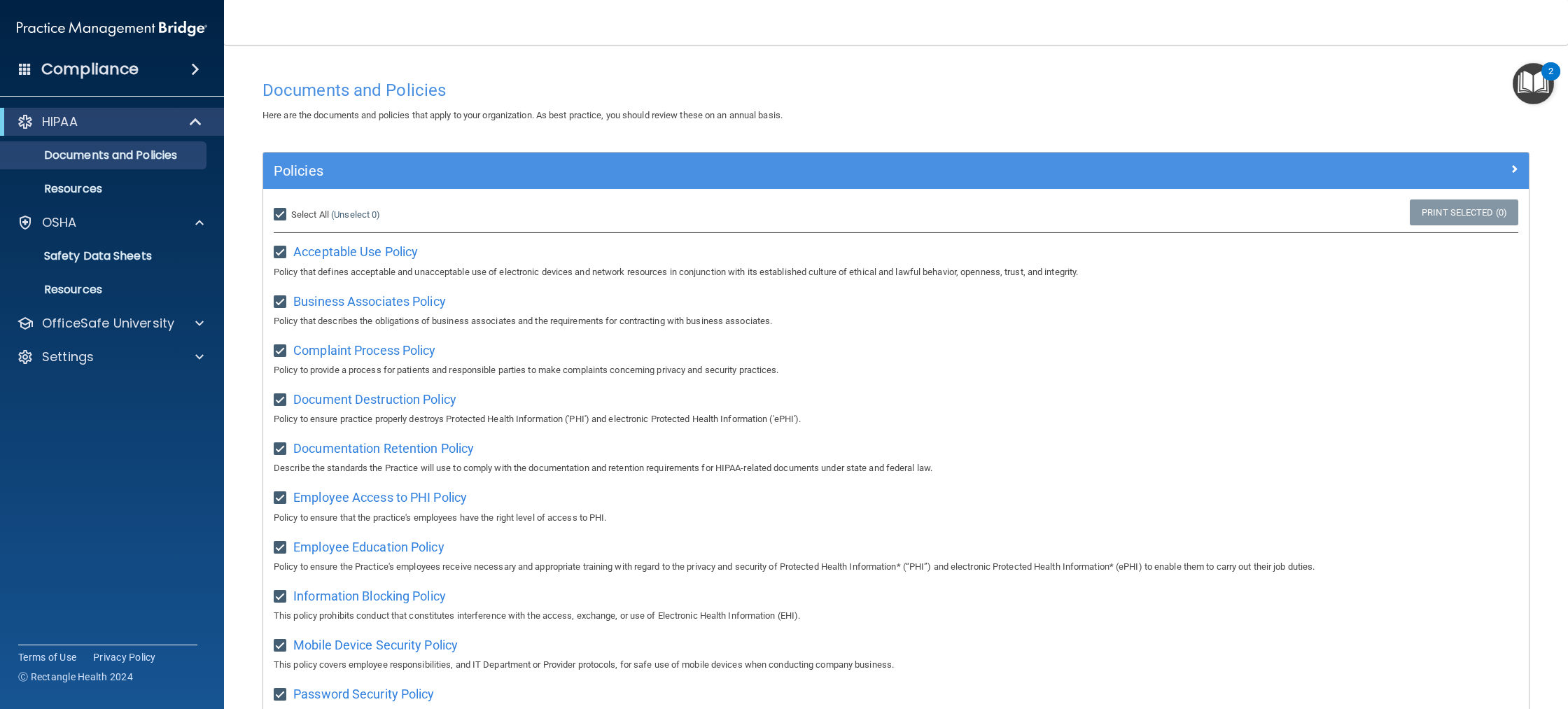
checkbox input "true"
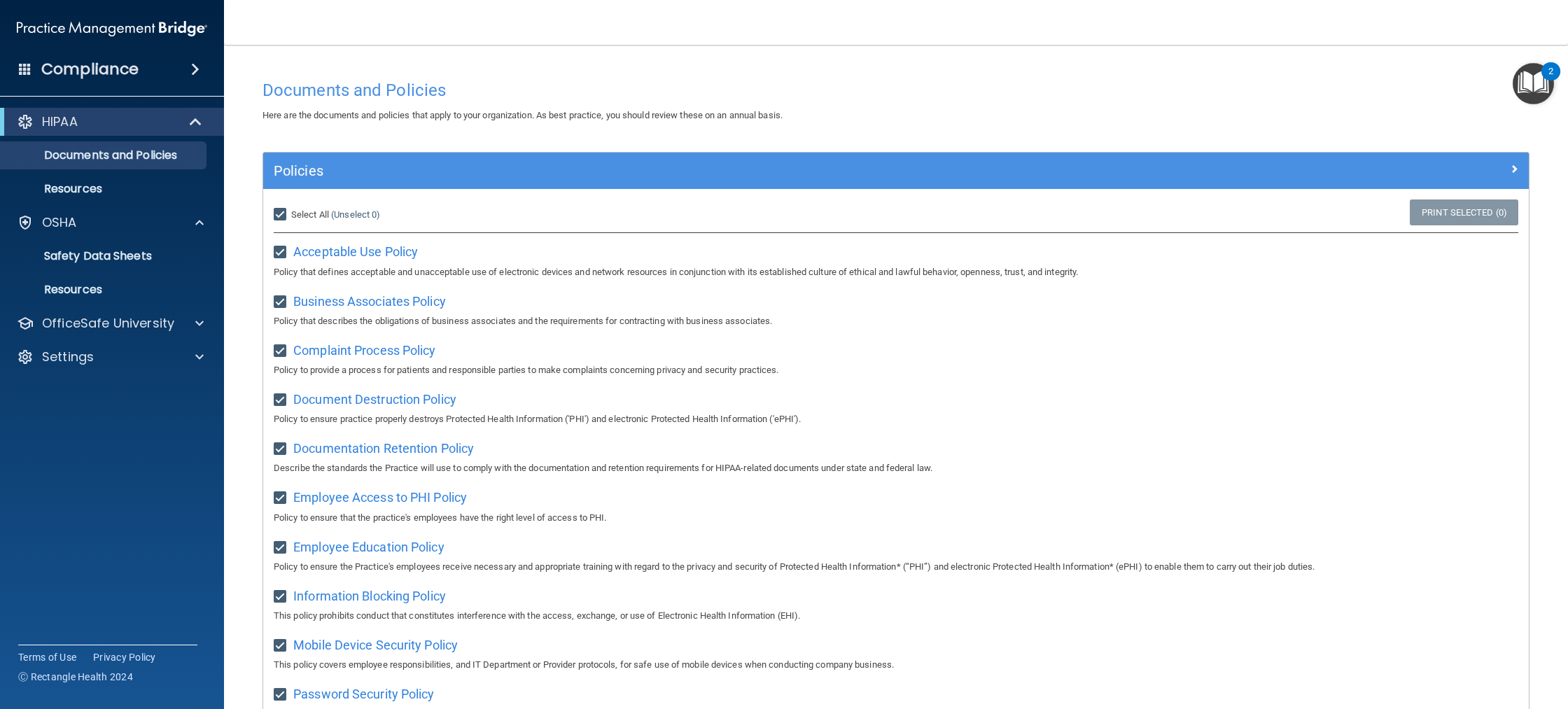
checkbox input "true"
click at [280, 214] on input "Select All (Unselect 21) Unselect All" at bounding box center [281, 215] width 16 height 11
checkbox input "false"
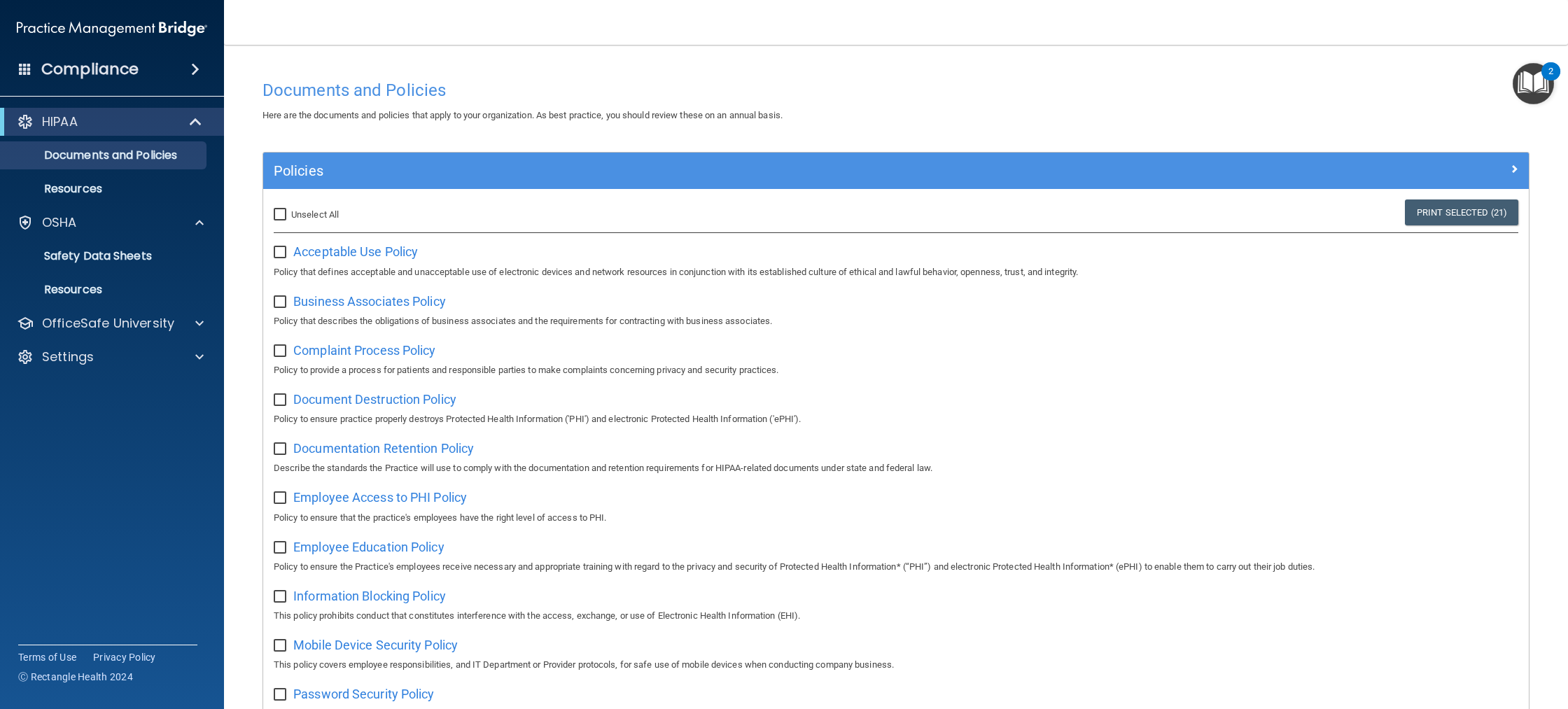
checkbox input "false"
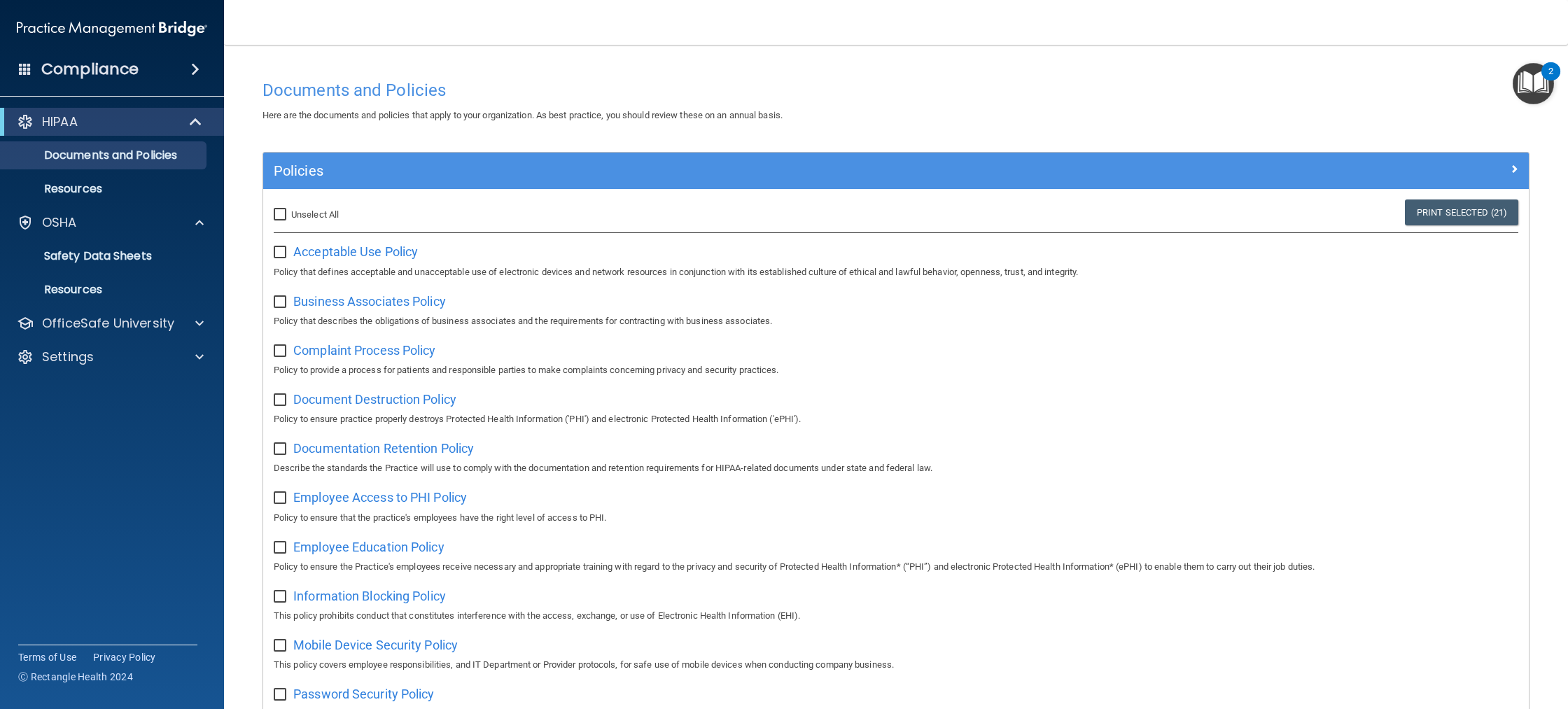
checkbox input "false"
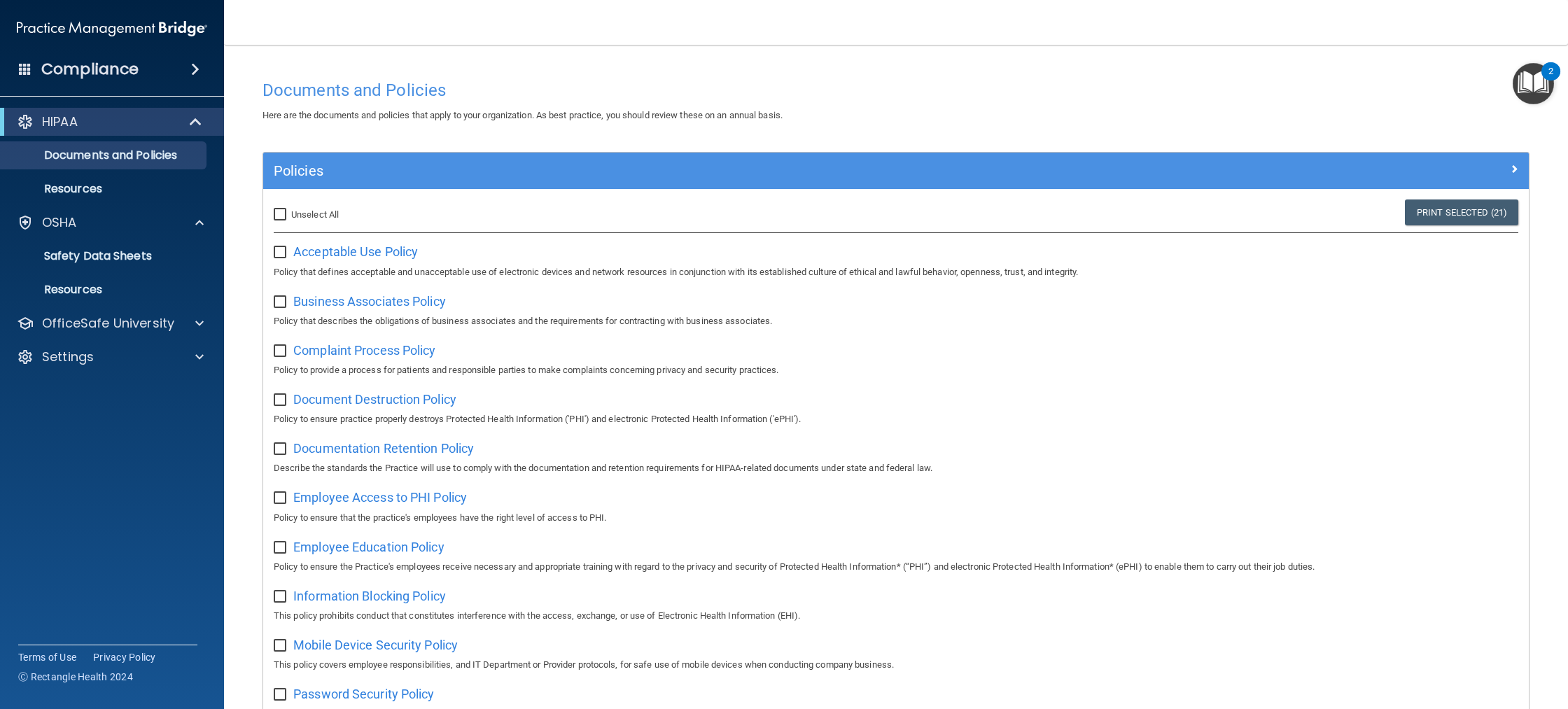
checkbox input "false"
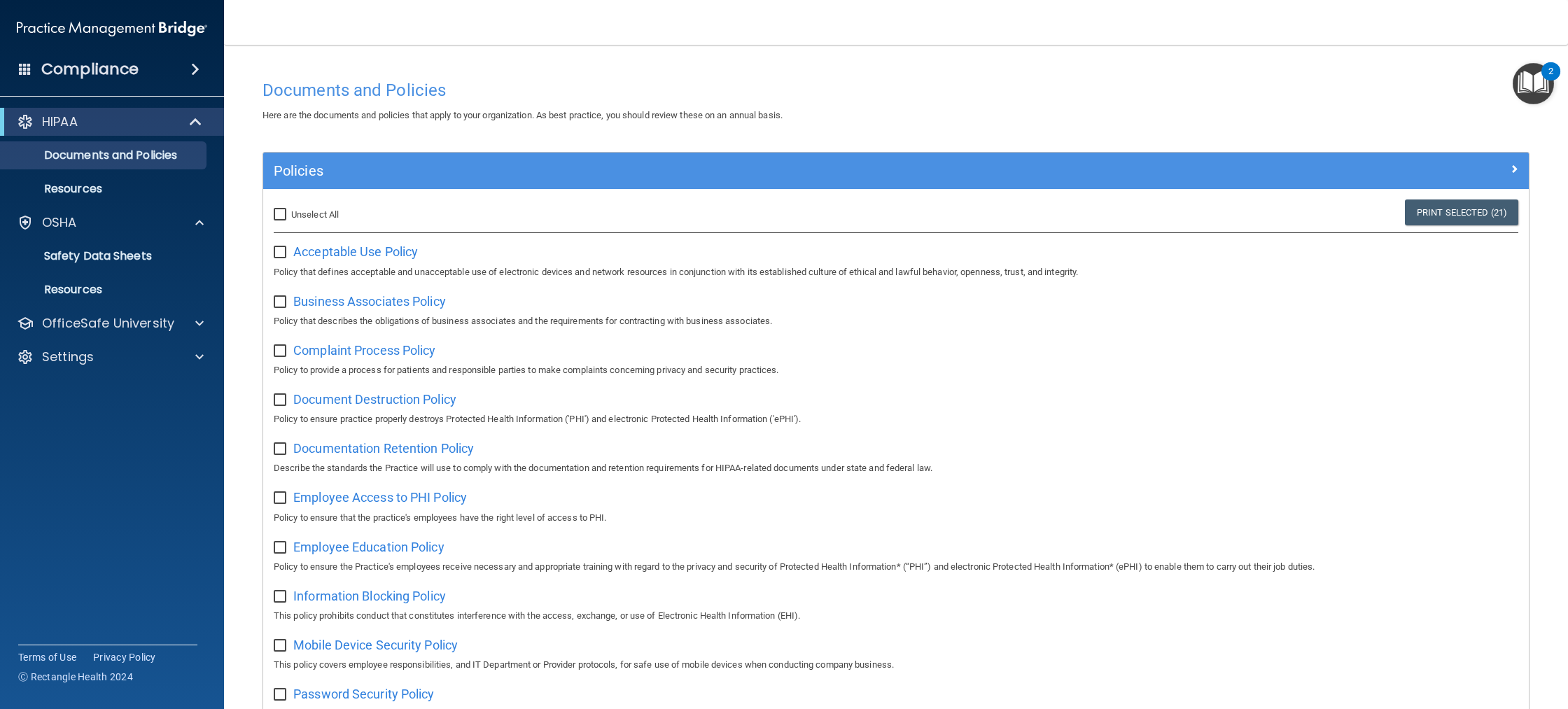
checkbox input "false"
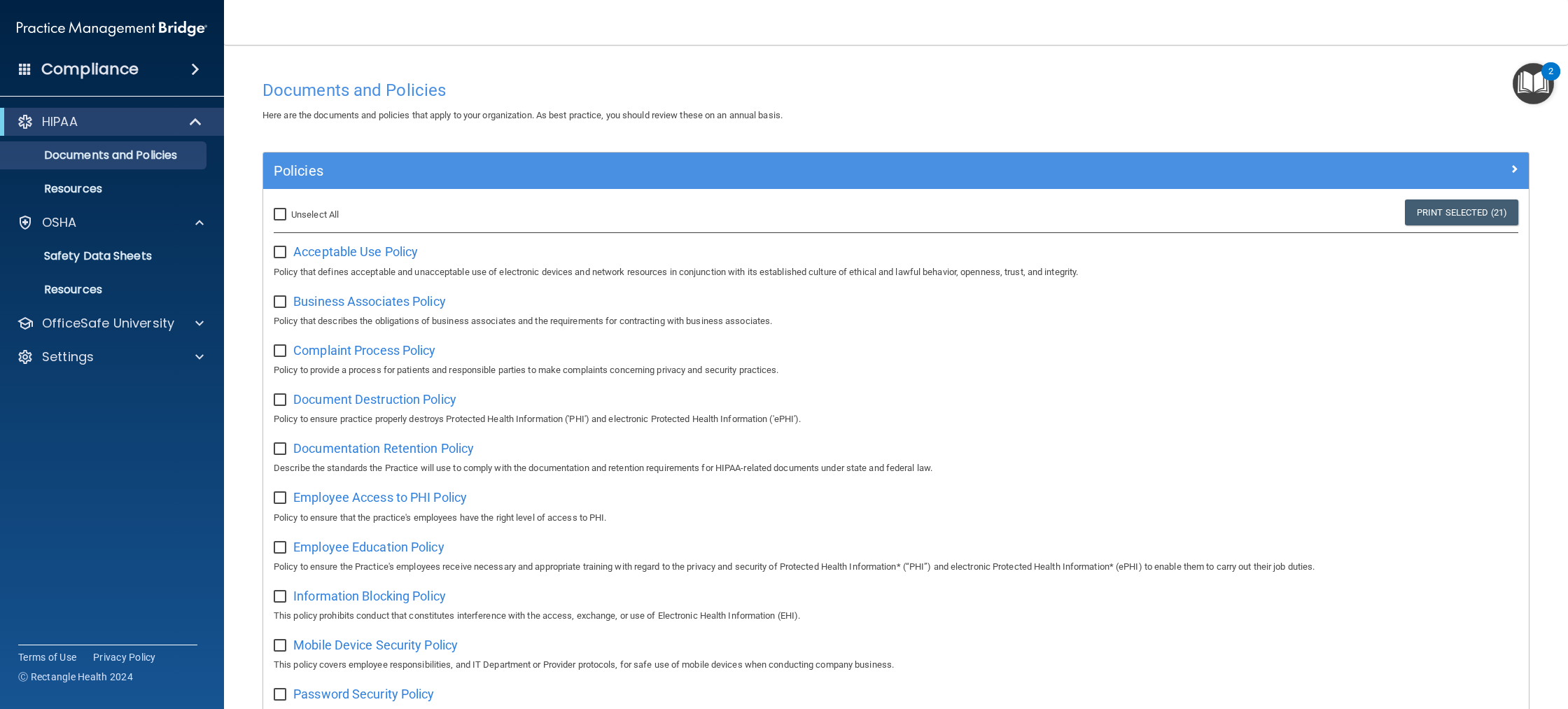
checkbox input "false"
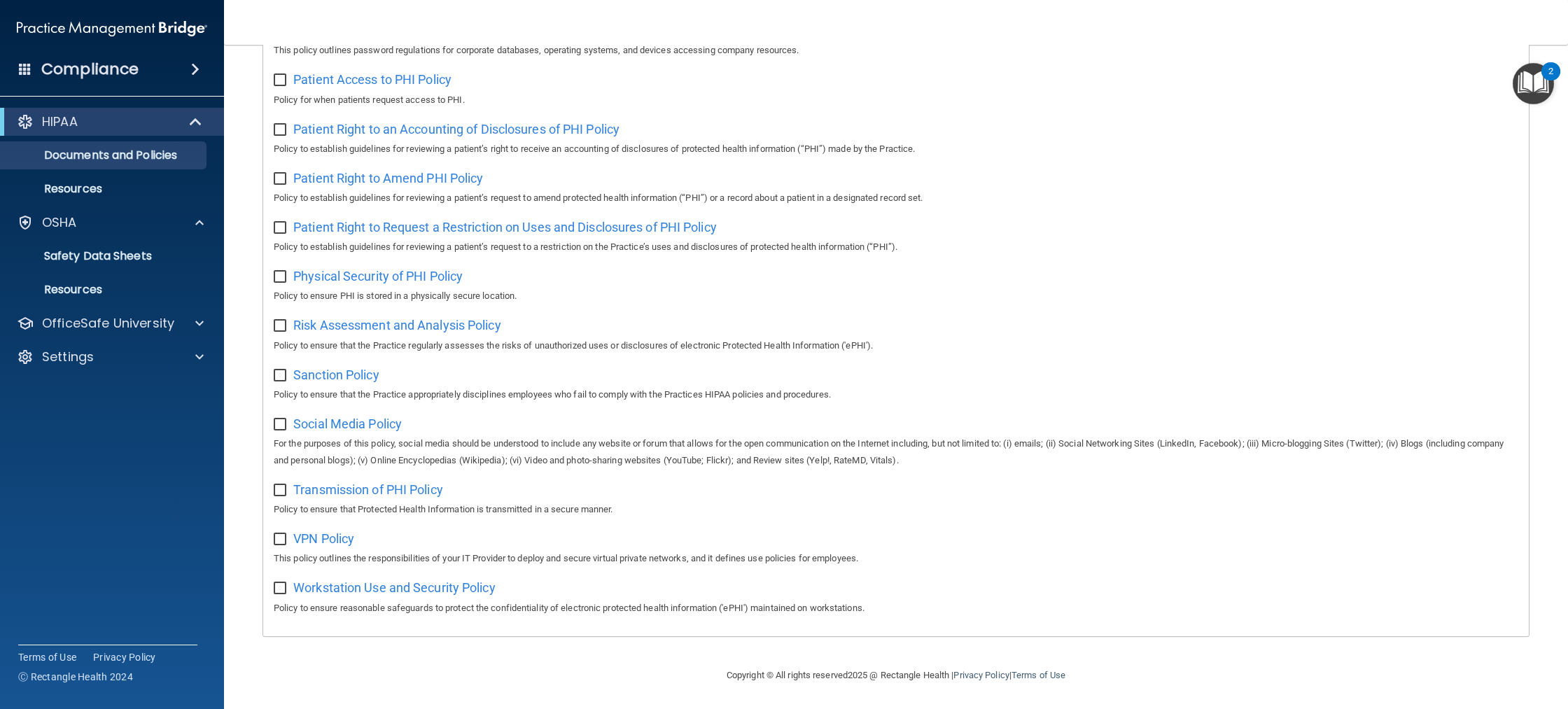
scroll to position [229, 0]
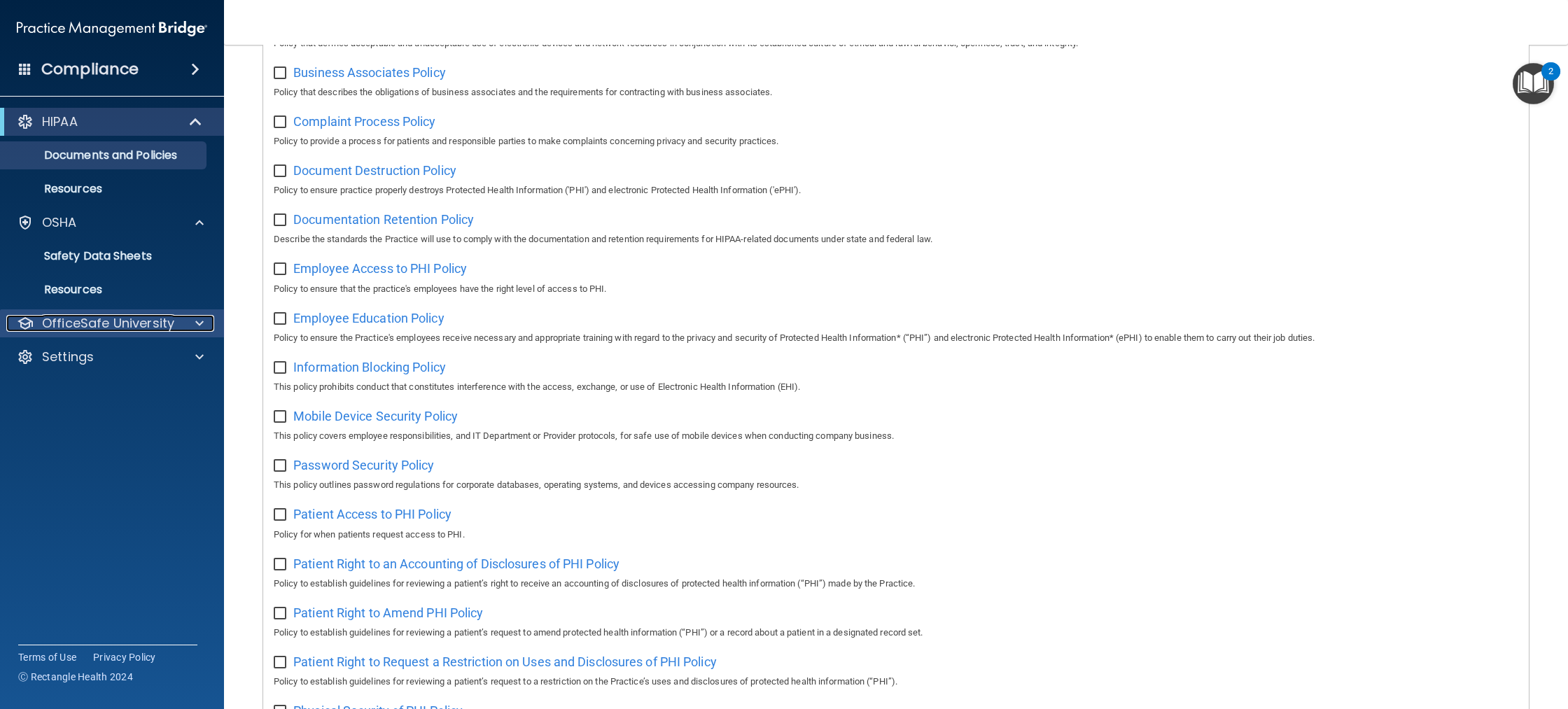
click at [200, 327] on span at bounding box center [199, 324] width 8 height 17
